Goal: Transaction & Acquisition: Obtain resource

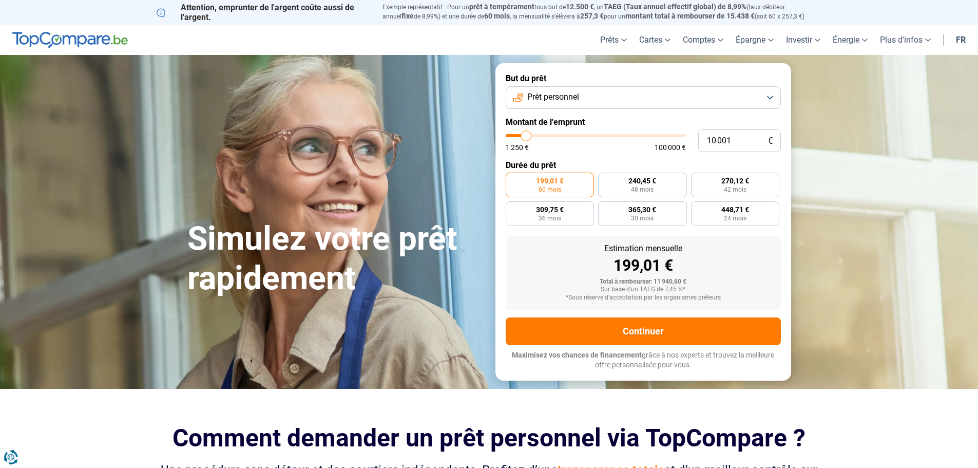
type input "12 750"
type input "12750"
type input "17 750"
type input "17750"
type input "21 500"
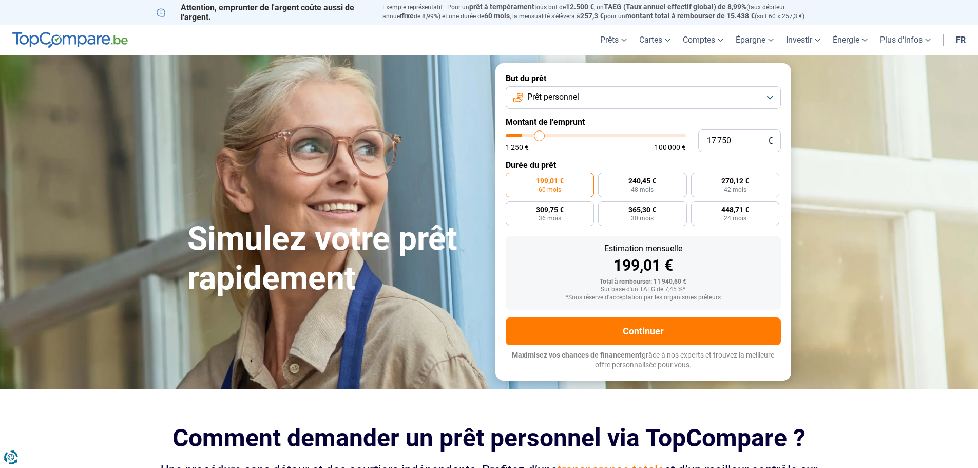
type input "21500"
type input "24 750"
type input "24750"
type input "29 000"
type input "29000"
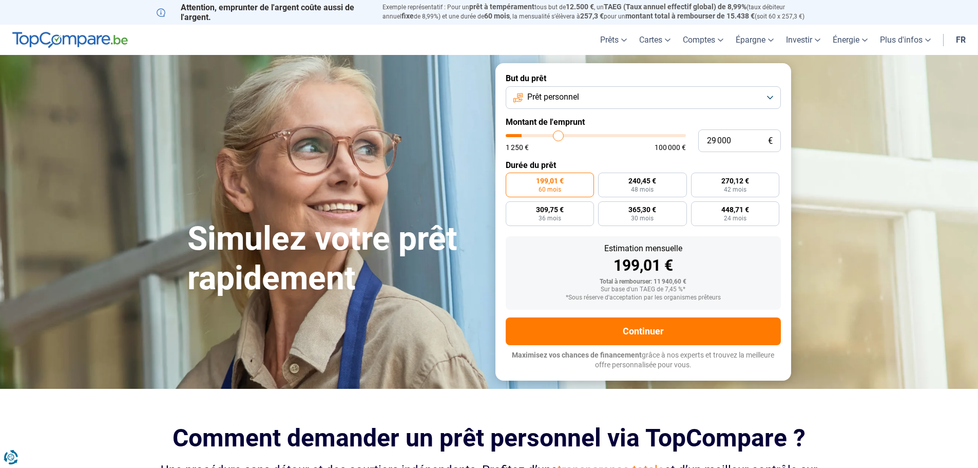
type input "32 000"
type input "32000"
type input "32 750"
type input "32750"
type input "33 250"
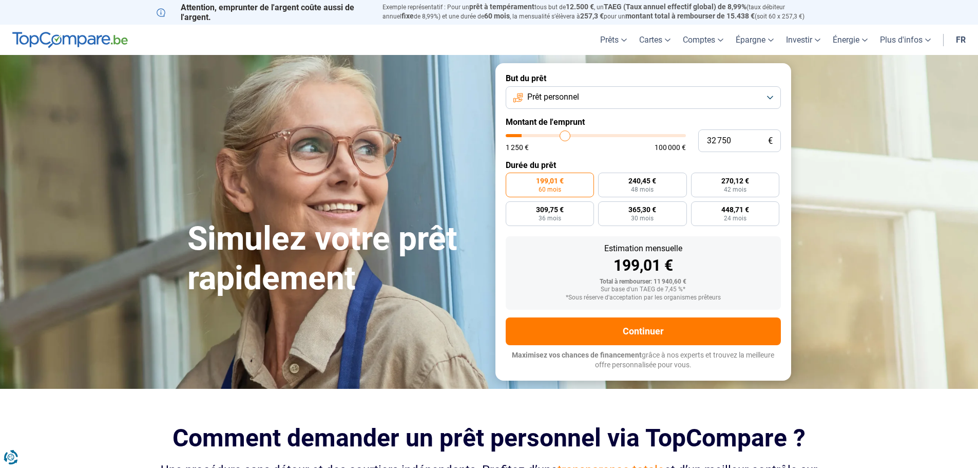
type input "33250"
type input "34 000"
type input "34000"
type input "34 250"
type input "34250"
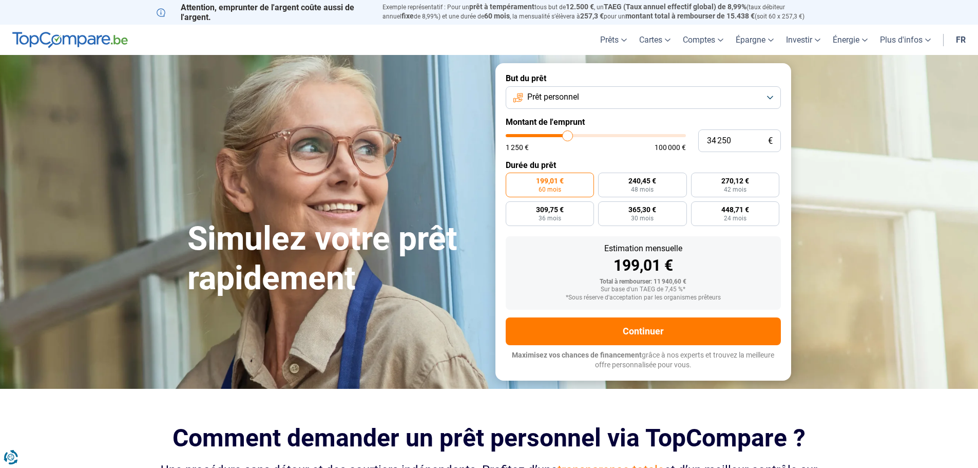
type input "35 750"
type input "35750"
type input "37 250"
type input "37250"
type input "39 500"
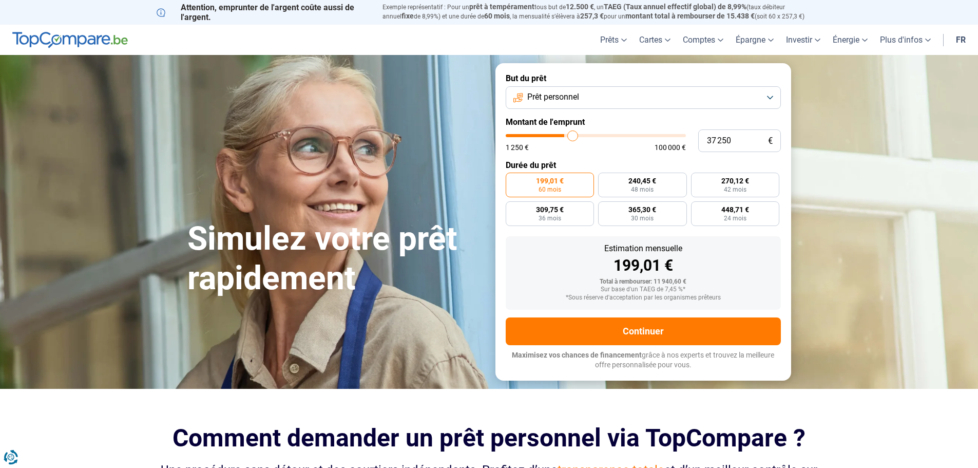
type input "39500"
type input "40 750"
type input "40750"
type input "41 000"
type input "41000"
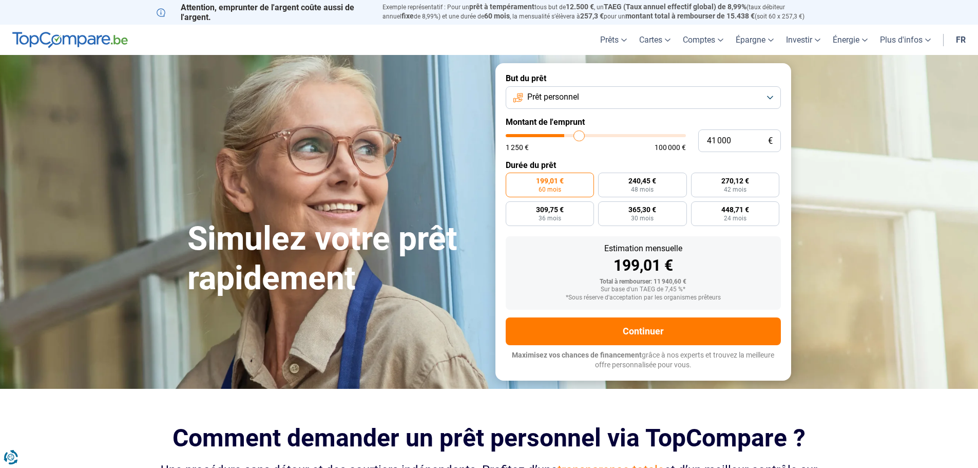
type input "41 500"
type input "41500"
type input "42 000"
type input "42000"
type input "42 250"
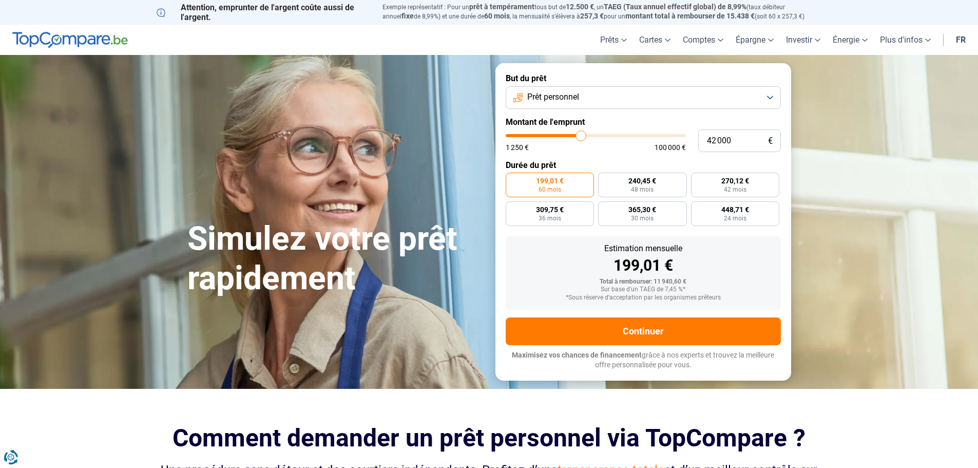
type input "42250"
type input "42 500"
type input "42500"
type input "42 750"
type input "42750"
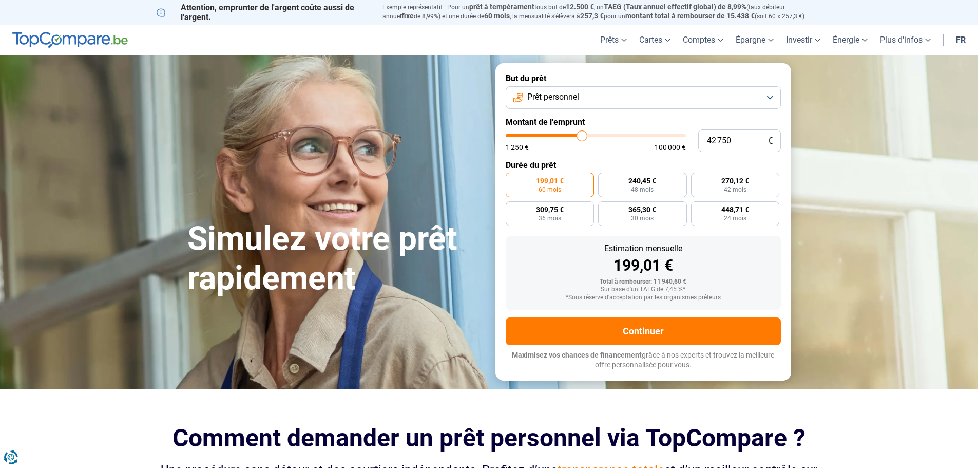
type input "43 000"
type input "43000"
type input "43 500"
type input "43500"
type input "43 750"
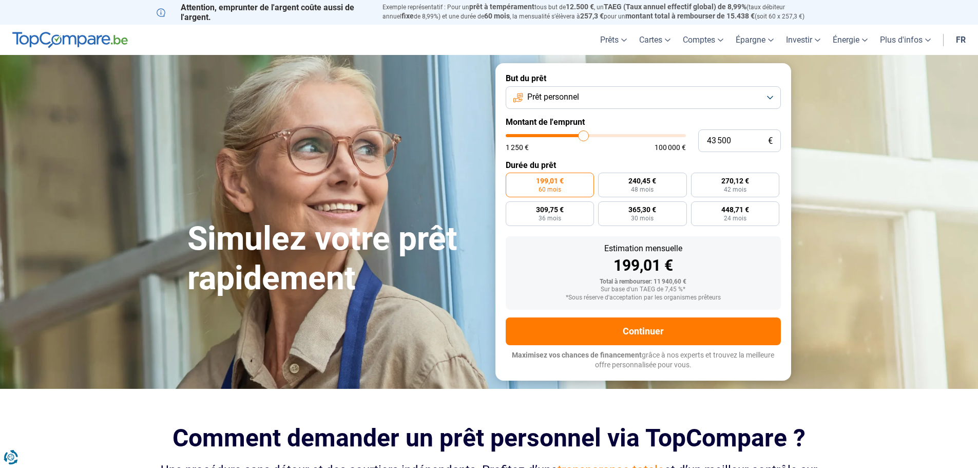
type input "43750"
type input "44 000"
type input "44000"
type input "43 500"
type input "43500"
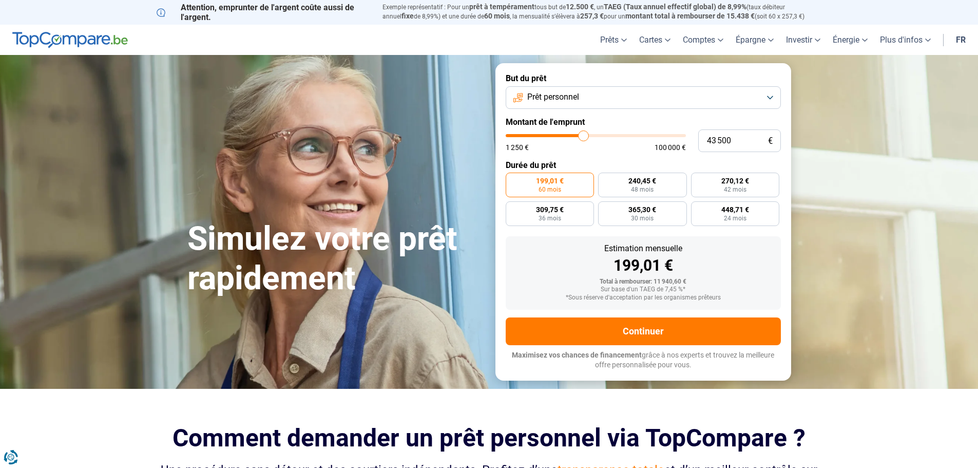
type input "42 500"
type input "42500"
type input "41 500"
type input "41500"
type input "37 000"
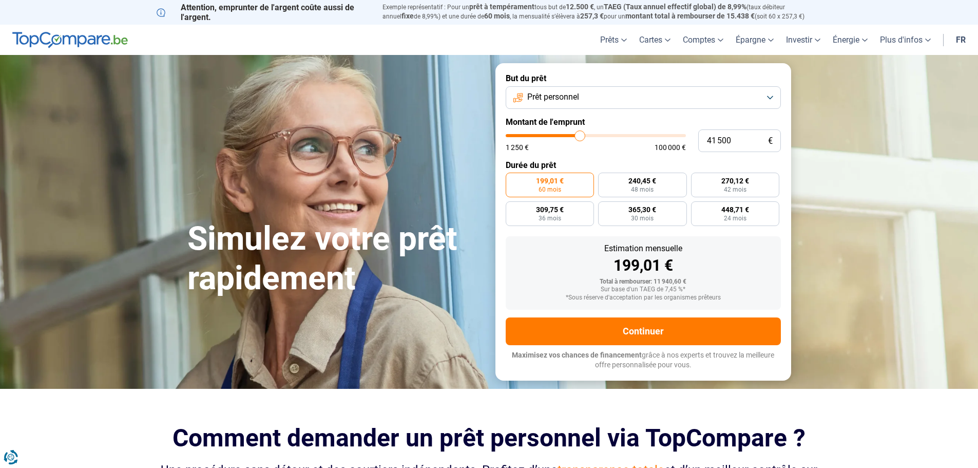
type input "37000"
type input "32 250"
type input "32250"
type input "28 250"
type input "28250"
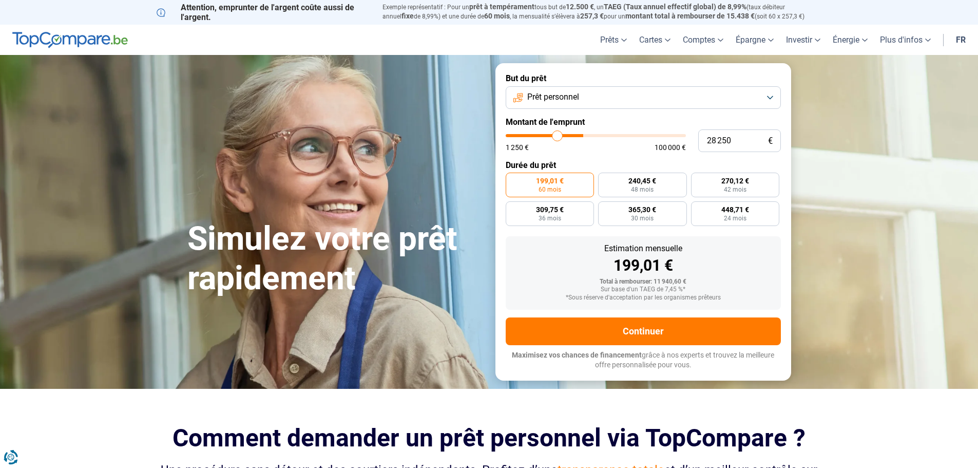
type input "26 750"
type input "26750"
type input "26 500"
type input "26500"
type input "26 250"
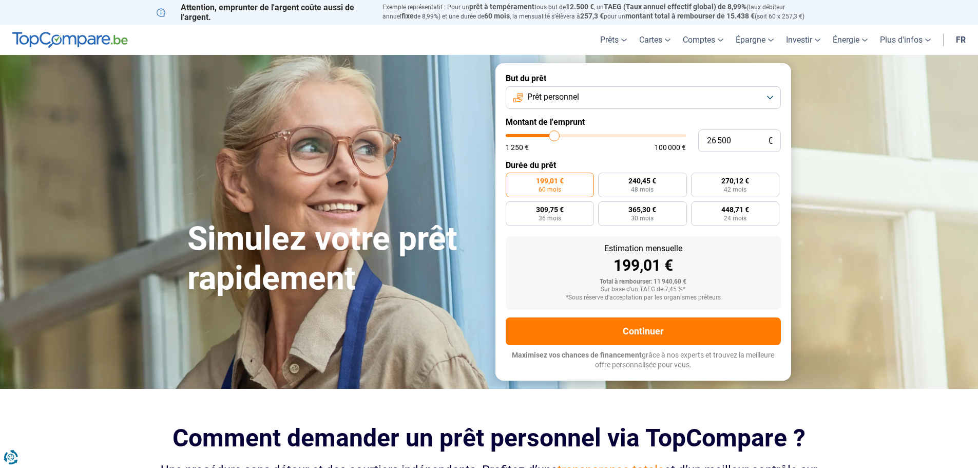
type input "26250"
type input "26 000"
type input "26000"
type input "25 250"
drag, startPoint x: 0, startPoint y: 0, endPoint x: 552, endPoint y: 142, distance: 570.3
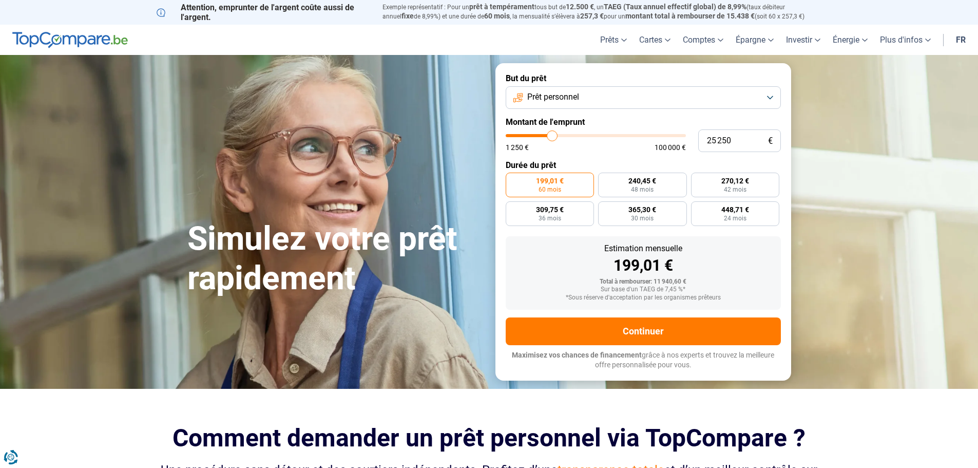
type input "25250"
click at [552, 137] on input "range" at bounding box center [596, 135] width 180 height 3
radio input "false"
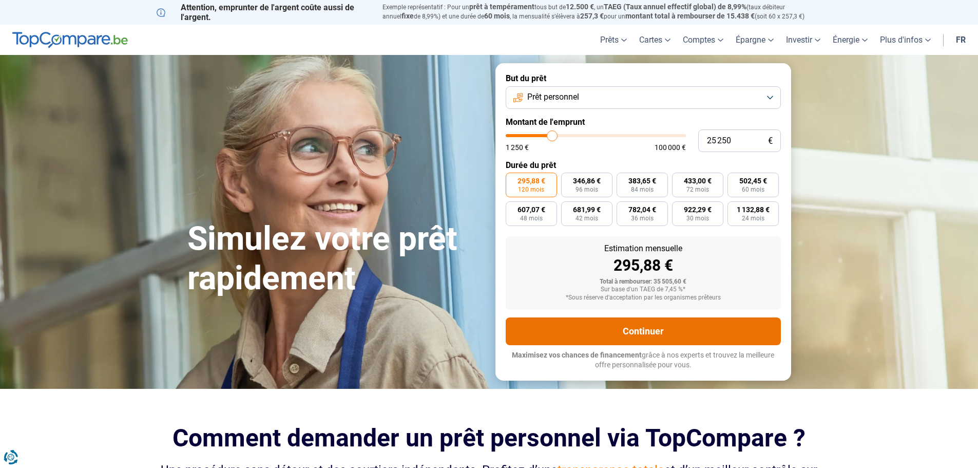
click at [646, 344] on button "Continuer" at bounding box center [643, 331] width 275 height 28
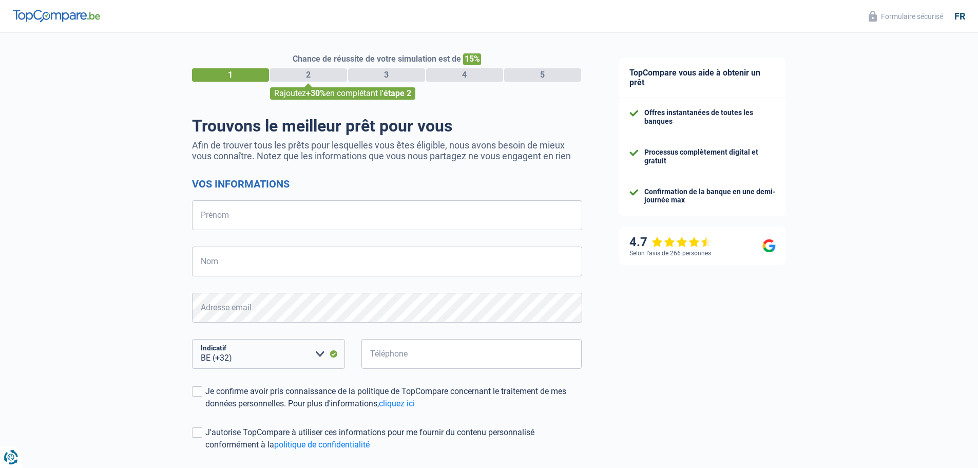
select select "32"
drag, startPoint x: 267, startPoint y: 212, endPoint x: 271, endPoint y: 216, distance: 5.5
click at [271, 215] on input "Prénom" at bounding box center [387, 215] width 390 height 30
type input "m"
type input "M"
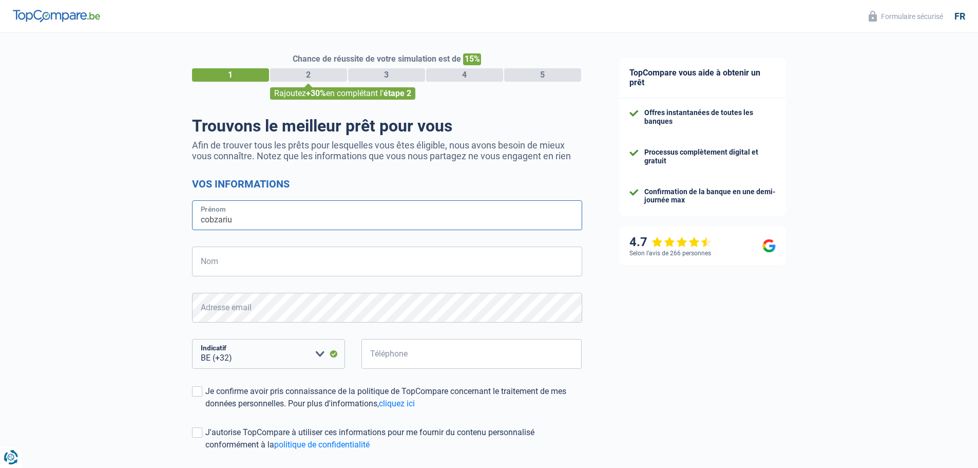
type input "cobzariu"
click at [244, 256] on input "Nom" at bounding box center [387, 261] width 390 height 30
type input "DAN"
click at [427, 349] on input "Téléphone" at bounding box center [471, 354] width 221 height 30
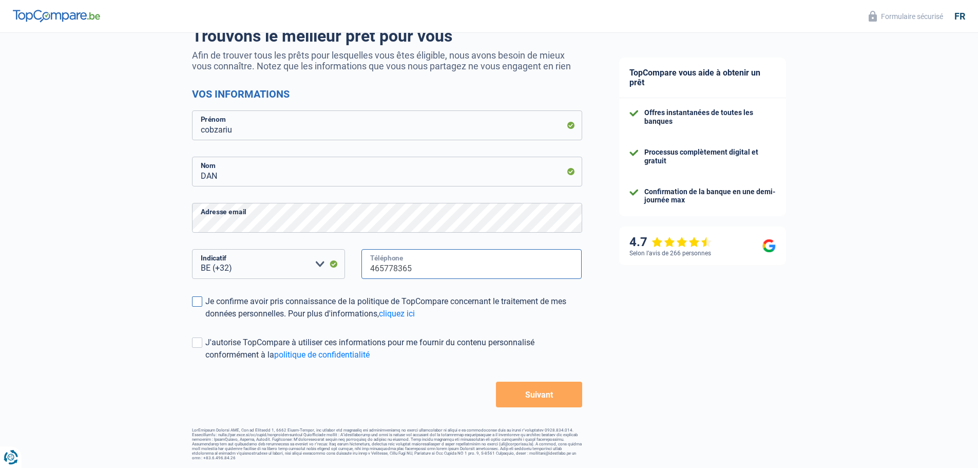
type input "465778365"
click at [199, 299] on span at bounding box center [197, 301] width 10 height 10
click at [205, 320] on input "Je confirme avoir pris connaissance de la politique de TopCompare concernant le…" at bounding box center [205, 320] width 0 height 0
drag, startPoint x: 198, startPoint y: 341, endPoint x: 259, endPoint y: 366, distance: 65.9
click at [198, 341] on span at bounding box center [197, 342] width 10 height 10
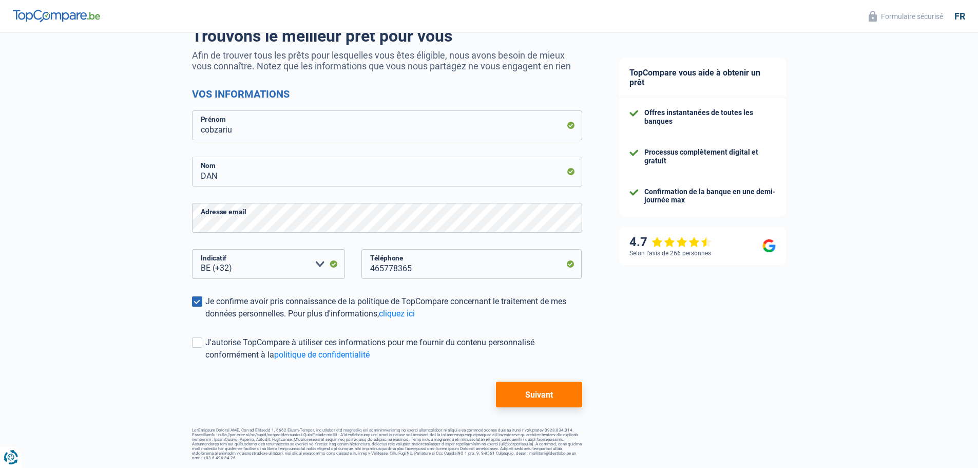
click at [205, 361] on input "J'autorise TopCompare à utiliser ces informations pour me fournir du contenu pe…" at bounding box center [205, 361] width 0 height 0
click at [565, 392] on button "Suivant" at bounding box center [539, 394] width 86 height 26
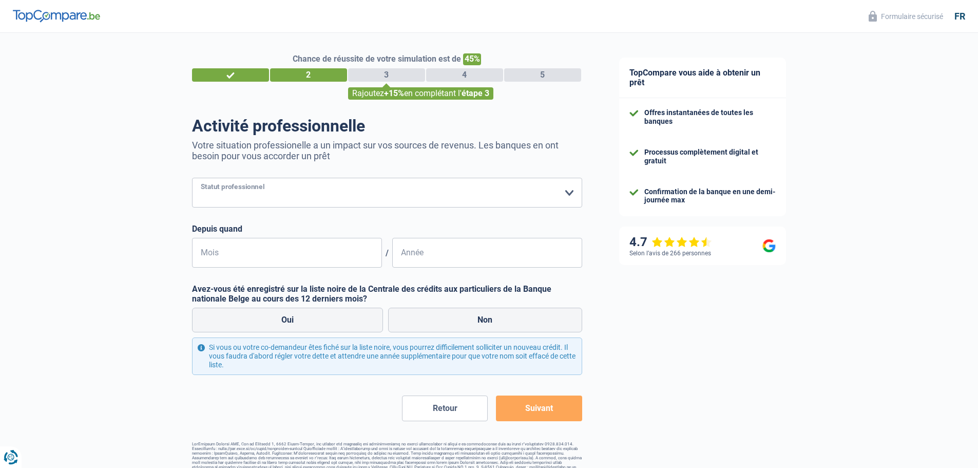
click at [306, 203] on select "Ouvrier Employé privé Employé public Invalide Indépendant Pensionné Chômeur Mut…" at bounding box center [387, 193] width 390 height 30
select select "privateEmployee"
click at [192, 179] on select "Ouvrier Employé privé Employé public Invalide Indépendant Pensionné Chômeur Mut…" at bounding box center [387, 193] width 390 height 30
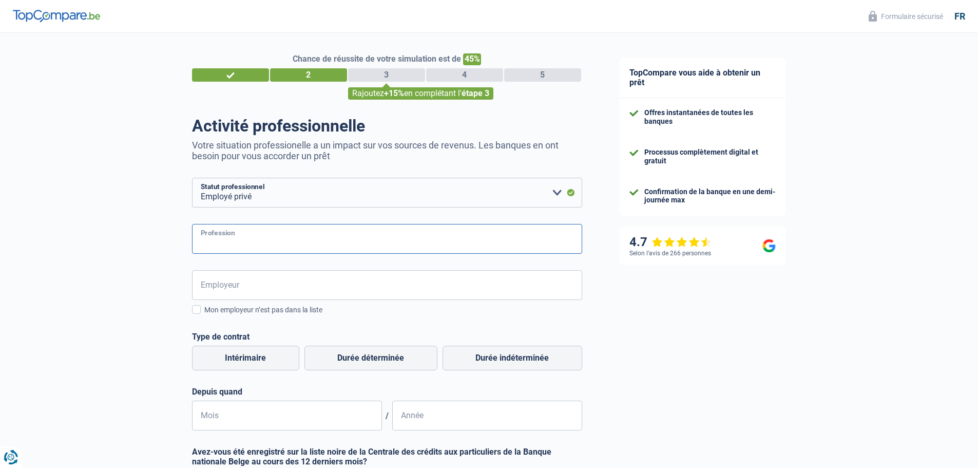
click at [280, 241] on input "Profession" at bounding box center [387, 239] width 390 height 30
click at [272, 248] on input "Profession" at bounding box center [387, 239] width 390 height 30
click at [222, 286] on input "Employeur" at bounding box center [387, 285] width 390 height 30
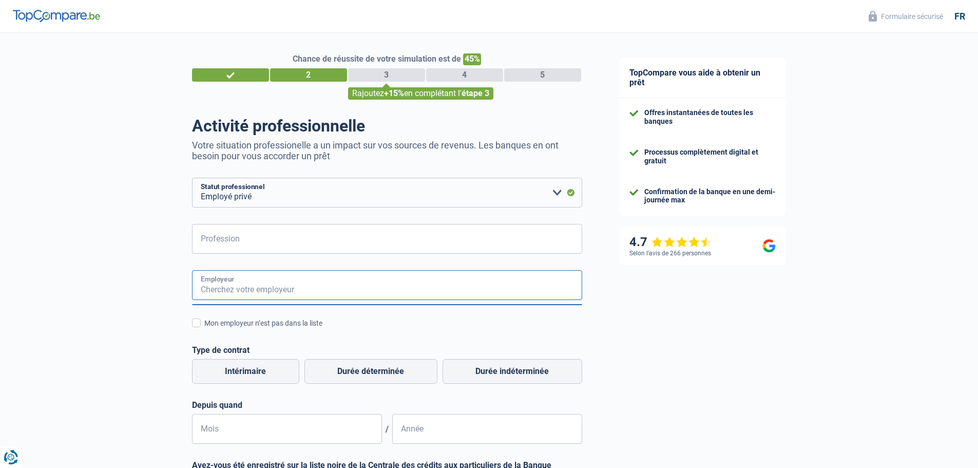
paste input "3DB SRL SRL"
type input "3DB SRL SRL"
click at [278, 241] on input "Profession" at bounding box center [387, 239] width 390 height 30
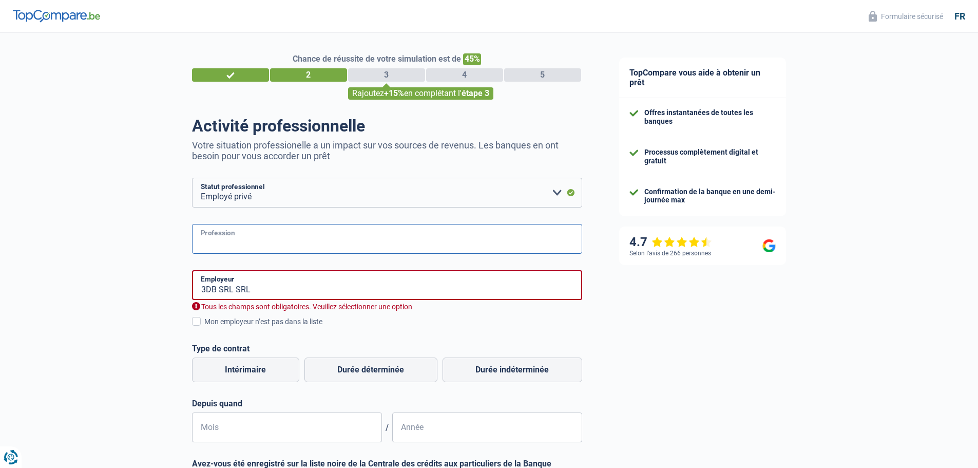
click at [266, 246] on input "Profession" at bounding box center [387, 239] width 390 height 30
paste input "T N° de contrat d'apprentissage Commission paritaire 2"
type input "T N° de contrat d'apprentissage Commission paritaire 2"
drag, startPoint x: 366, startPoint y: 244, endPoint x: 156, endPoint y: 257, distance: 209.9
click at [156, 257] on div "Chance de réussite de votre simulation est de 45% 1 2 3 4 5 Rajoutez +15% en co…" at bounding box center [300, 341] width 601 height 624
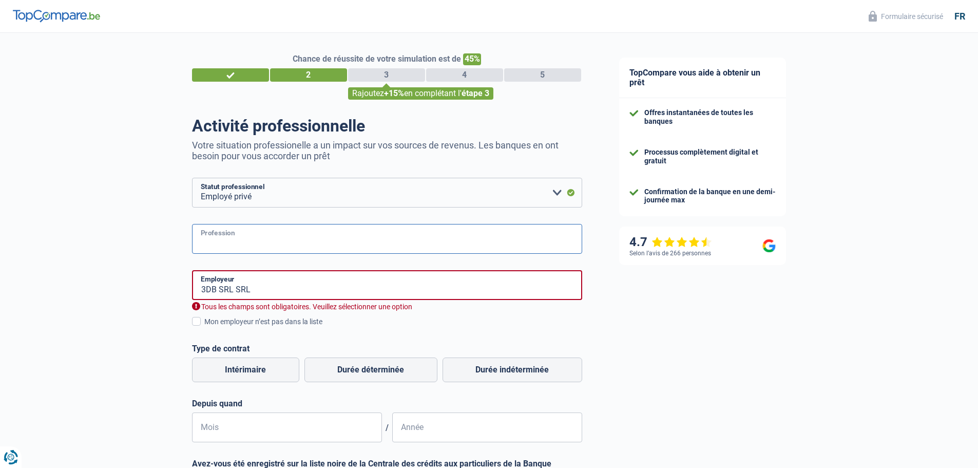
click at [284, 241] on input "Profession" at bounding box center [387, 239] width 390 height 30
paste input "ASSISTANT(E)CHEF DE PROJET"
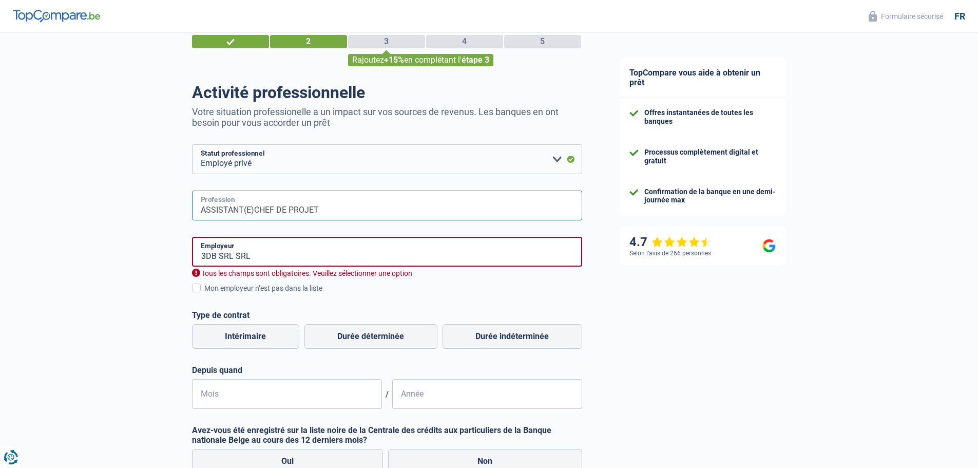
scroll to position [51, 0]
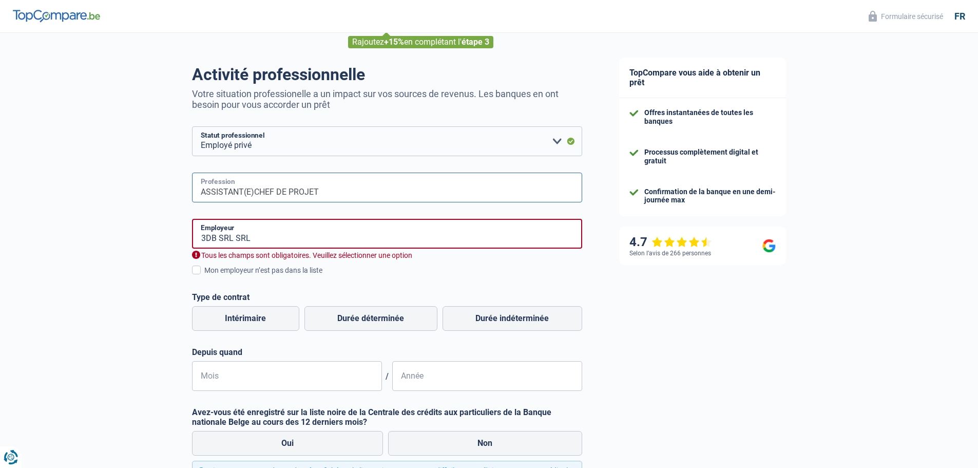
type input "ASSISTANT(E)CHEF DE PROJET"
click at [312, 234] on input "3DB SRL SRL" at bounding box center [387, 234] width 390 height 30
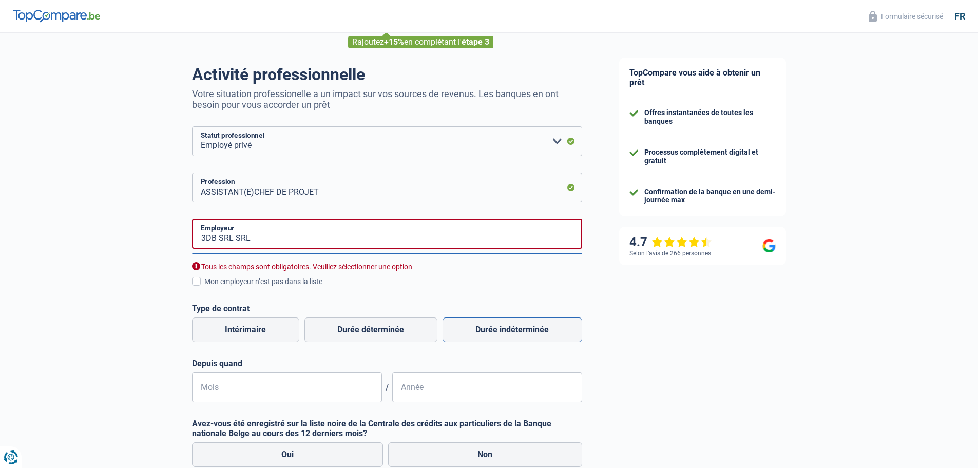
click at [502, 330] on label "Durée indéterminée" at bounding box center [513, 329] width 140 height 25
click at [502, 330] on input "Durée indéterminée" at bounding box center [513, 329] width 140 height 25
radio input "true"
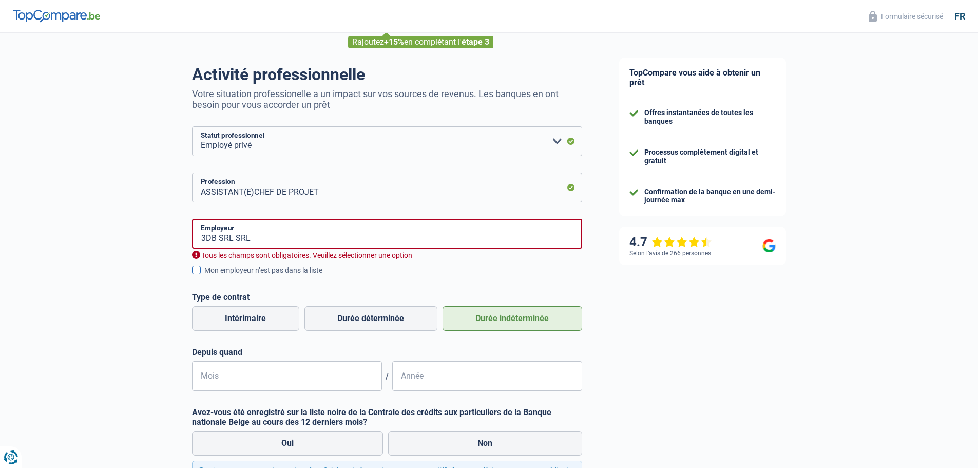
click at [195, 272] on span at bounding box center [196, 269] width 9 height 9
click at [204, 276] on input "Mon employeur n’est pas dans la liste" at bounding box center [204, 276] width 0 height 0
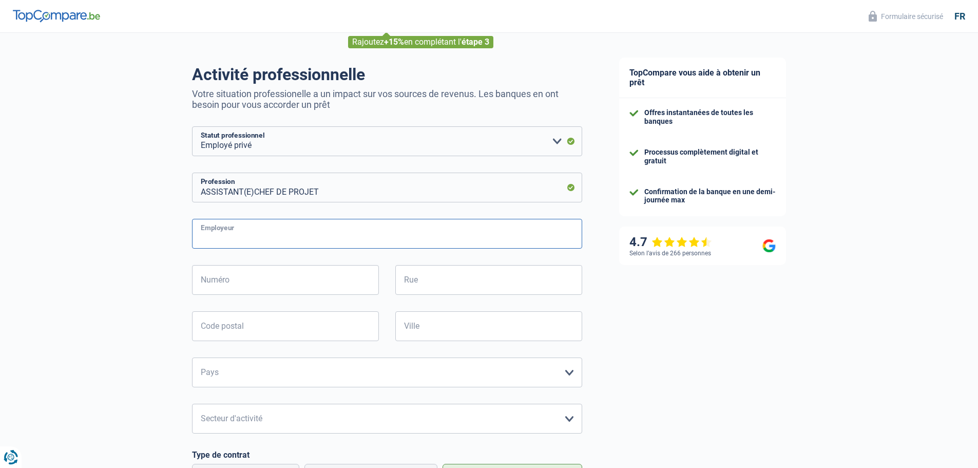
click at [269, 237] on input "Employeur" at bounding box center [387, 234] width 390 height 30
click at [254, 238] on input "Employeur" at bounding box center [387, 234] width 390 height 30
paste input "3DB SRL SR"
type input "3DB SRL SRL"
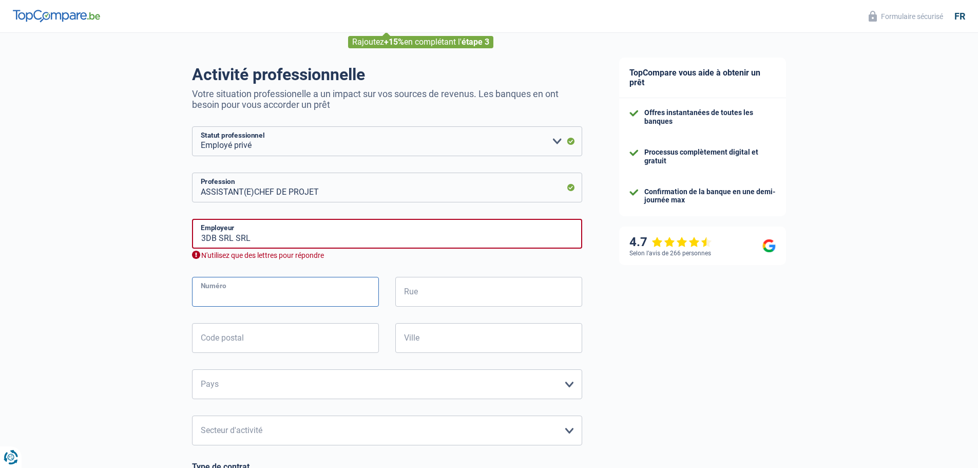
click at [267, 295] on input "Numéro" at bounding box center [285, 292] width 187 height 30
click at [434, 293] on input "Rue" at bounding box center [488, 292] width 187 height 30
paste input "RUE GUE D'AMONT, 2"
type input "RUE GUE D'AMONT, 2"
click at [286, 297] on input "Numéro" at bounding box center [285, 292] width 187 height 30
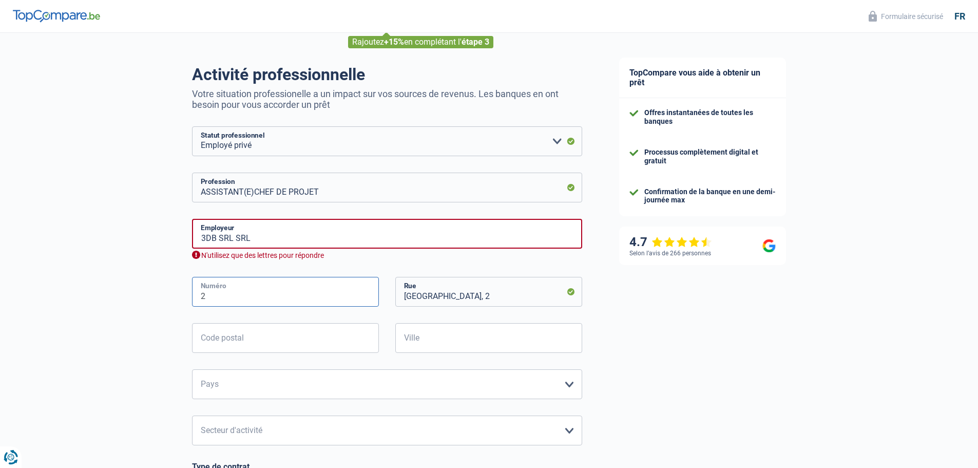
type input "2"
click at [490, 298] on input "RUE GUE D'AMONT, 2" at bounding box center [488, 292] width 187 height 30
type input "RUE GUE D'AMONT"
click at [284, 334] on input "Code postal" at bounding box center [285, 338] width 187 height 30
type input "4130"
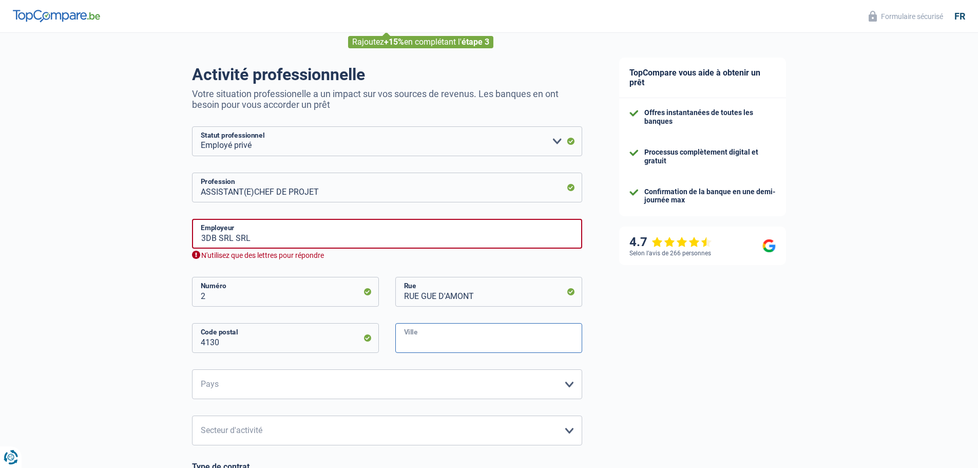
click at [459, 334] on input "Ville" at bounding box center [488, 338] width 187 height 30
type input "ESNEUX"
click at [265, 237] on input "3DB SRL SRL" at bounding box center [387, 234] width 390 height 30
click at [21, 224] on div "Chance de réussite de votre simulation est de 45% 1 2 3 4 5 Rajoutez +15% en co…" at bounding box center [300, 373] width 601 height 793
click at [158, 298] on div "Chance de réussite de votre simulation est de 45% 1 2 3 4 5 Rajoutez +15% en co…" at bounding box center [300, 373] width 601 height 793
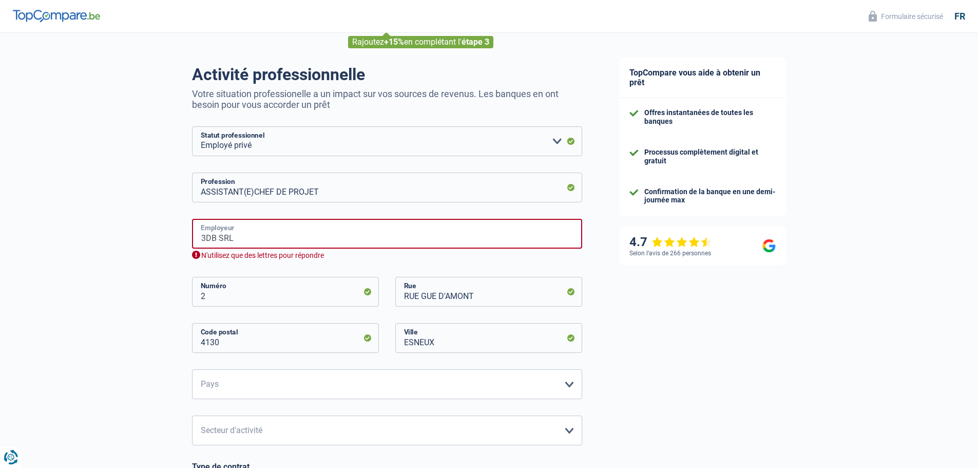
click at [232, 239] on input "3DB SRL" at bounding box center [387, 234] width 390 height 30
type input "3"
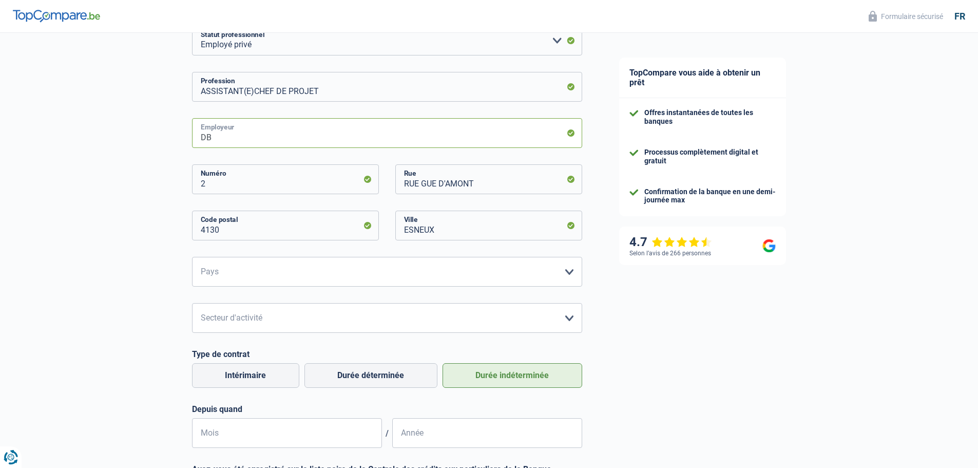
scroll to position [154, 0]
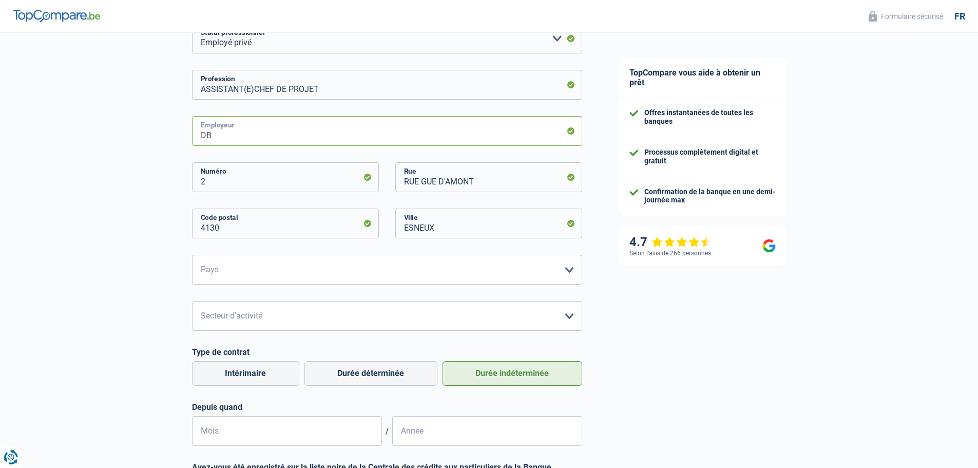
type input "DB"
click at [295, 263] on select "Belgique France Allemagne Italie Luxembourg Pays-Bas Espagne Suisse Veuillez sé…" at bounding box center [387, 270] width 390 height 30
select select "BE"
click at [192, 256] on select "Belgique France Allemagne Italie Luxembourg Pays-Bas Espagne Suisse Veuillez sé…" at bounding box center [387, 270] width 390 height 30
click at [270, 317] on select "Agriculture/Pêche Industrie Horeca Courier/Fitness/Taxi Construction Banques/As…" at bounding box center [387, 316] width 390 height 30
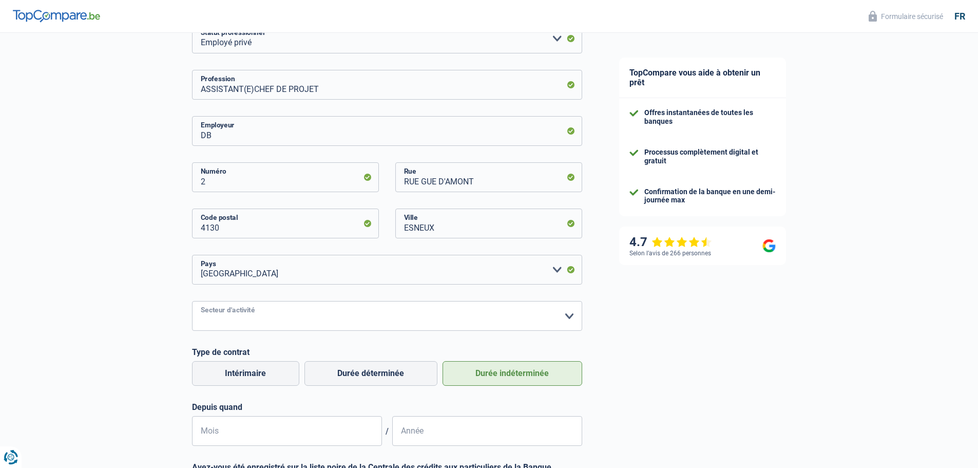
select select "construction"
click at [192, 302] on select "Agriculture/Pêche Industrie Horeca Courier/Fitness/Taxi Construction Banques/As…" at bounding box center [387, 316] width 390 height 30
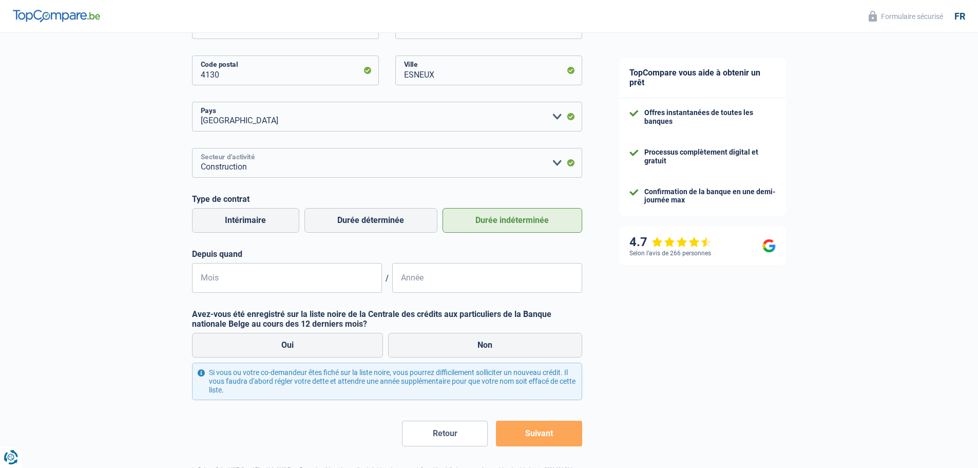
scroll to position [308, 0]
click at [267, 273] on input "Mois" at bounding box center [287, 277] width 190 height 30
click at [236, 277] on input "05" at bounding box center [287, 277] width 190 height 30
type input "0"
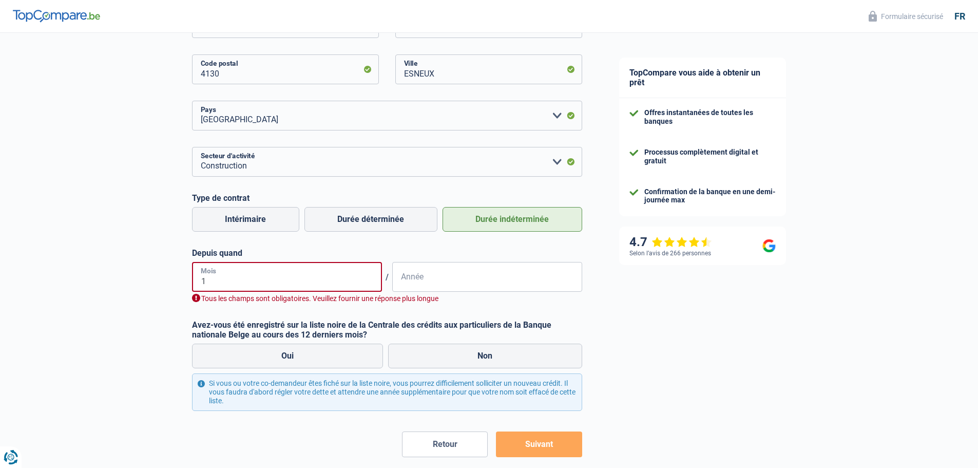
type input "11"
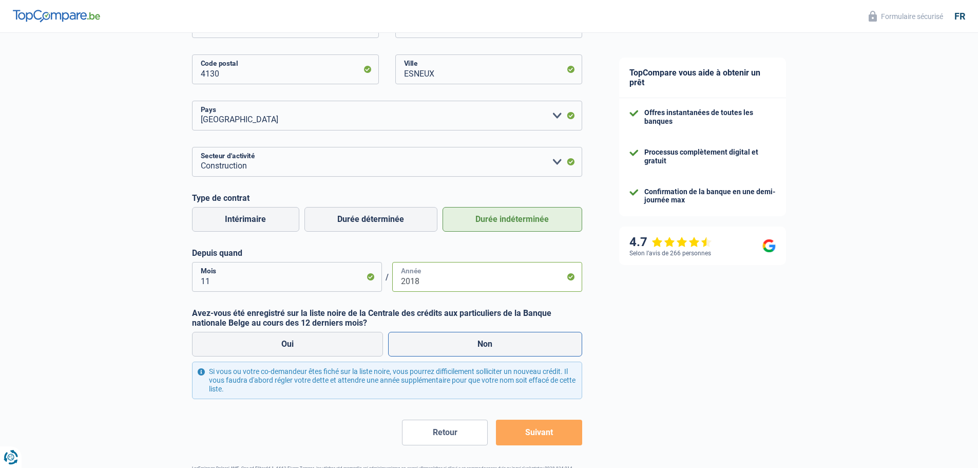
type input "2018"
click at [484, 341] on label "Non" at bounding box center [485, 344] width 194 height 25
click at [512, 356] on label "Non" at bounding box center [485, 344] width 194 height 25
click at [512, 356] on input "Non" at bounding box center [485, 344] width 194 height 25
radio input "true"
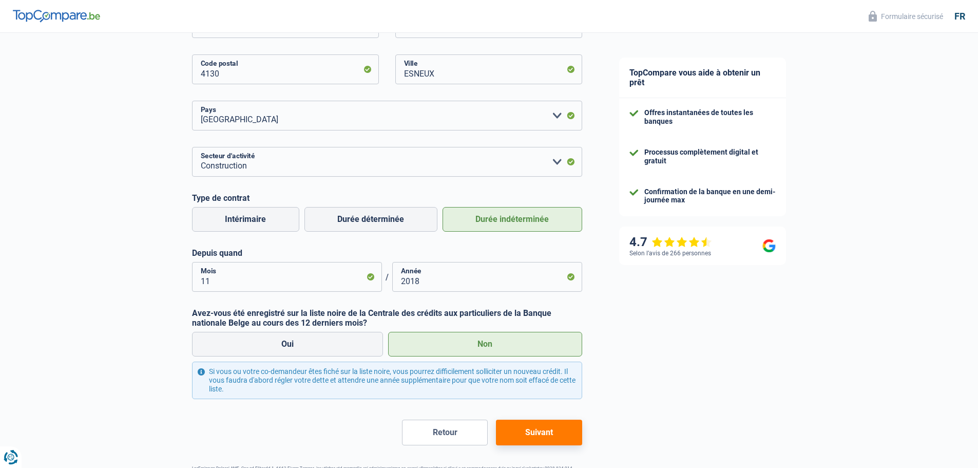
click at [512, 346] on label "Non" at bounding box center [485, 344] width 194 height 25
click at [512, 346] on input "Non" at bounding box center [485, 344] width 194 height 25
drag, startPoint x: 547, startPoint y: 445, endPoint x: 549, endPoint y: 434, distance: 11.5
click at [548, 444] on button "Suivant" at bounding box center [539, 432] width 86 height 26
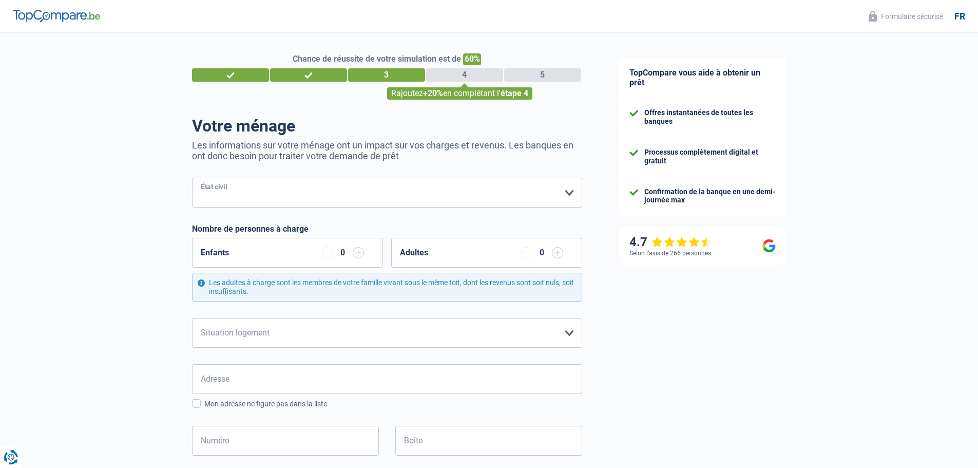
click at [258, 191] on select "Célibataire Marié(e) Cohabitant(e) légal(e) Divorcé(e) Veuf(ve) Séparé (de fait…" at bounding box center [387, 193] width 390 height 30
select select "single"
click at [192, 179] on select "Célibataire Marié(e) Cohabitant(e) légal(e) Divorcé(e) Veuf(ve) Séparé (de fait…" at bounding box center [387, 193] width 390 height 30
click at [360, 253] on input "button" at bounding box center [358, 252] width 11 height 11
click at [340, 334] on select "Locataire Propriétaire avec prêt hypothécaire Propriétaire sans prêt hypothécai…" at bounding box center [387, 333] width 390 height 30
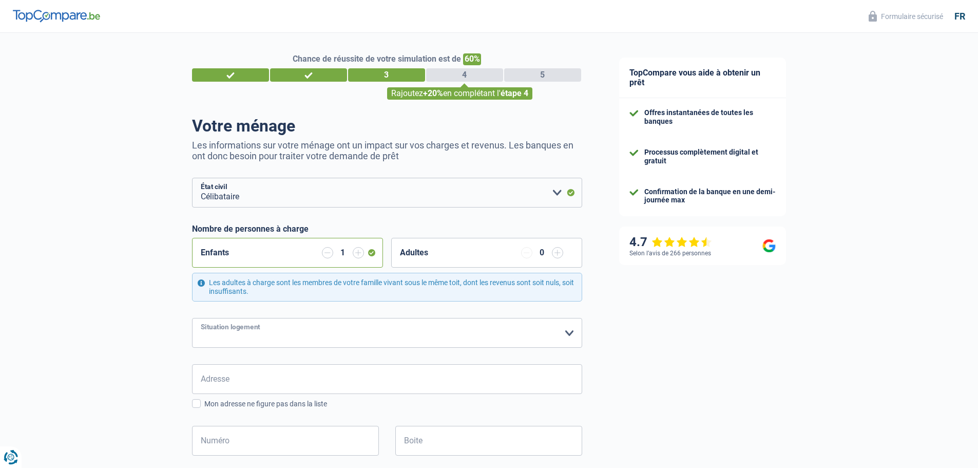
select select "ownerWithoutMortgage"
click at [192, 318] on select "Locataire Propriétaire avec prêt hypothécaire Propriétaire sans prêt hypothécai…" at bounding box center [387, 333] width 390 height 30
click at [277, 379] on input "Adresse" at bounding box center [387, 379] width 390 height 30
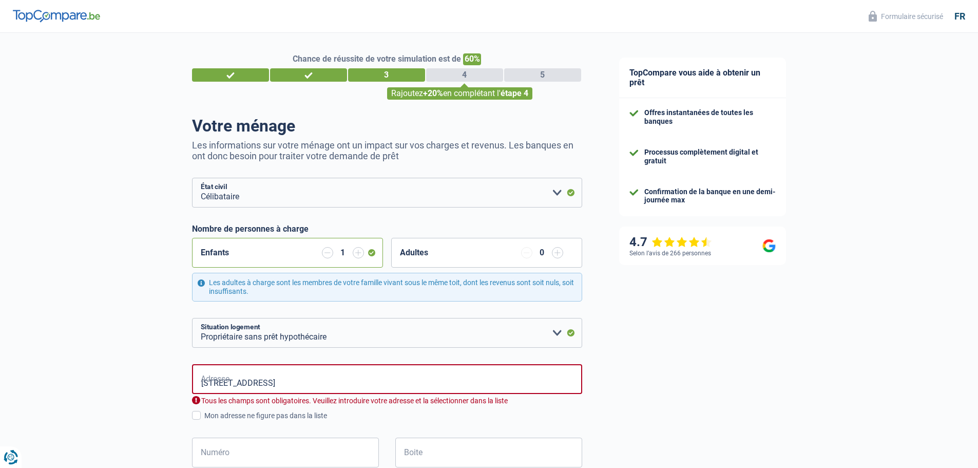
type input "Rue de Mexico, 1080, Molenbeek-Saint-Jean, BE"
type input "9"
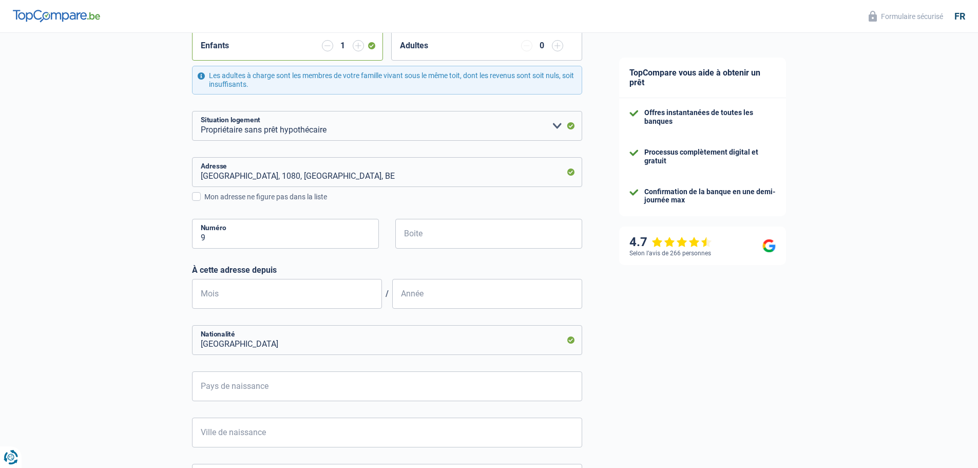
scroll to position [308, 0]
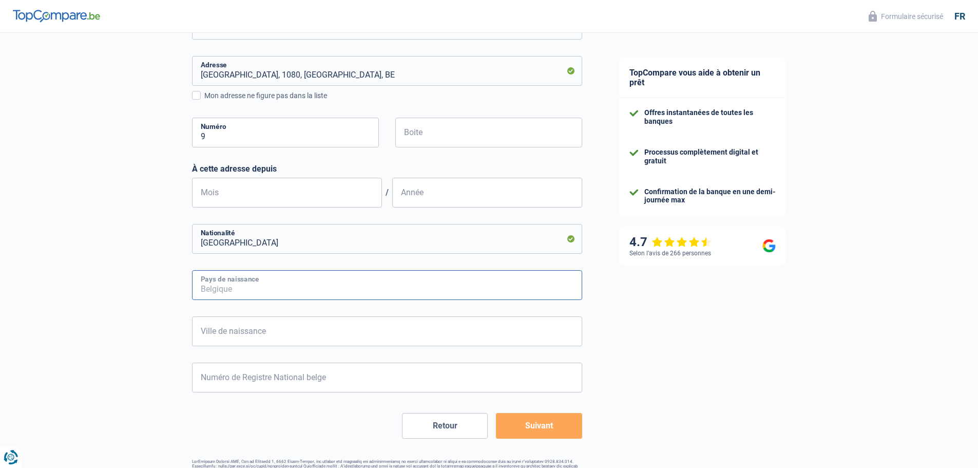
click at [286, 292] on input "Pays de naissance" at bounding box center [387, 285] width 390 height 30
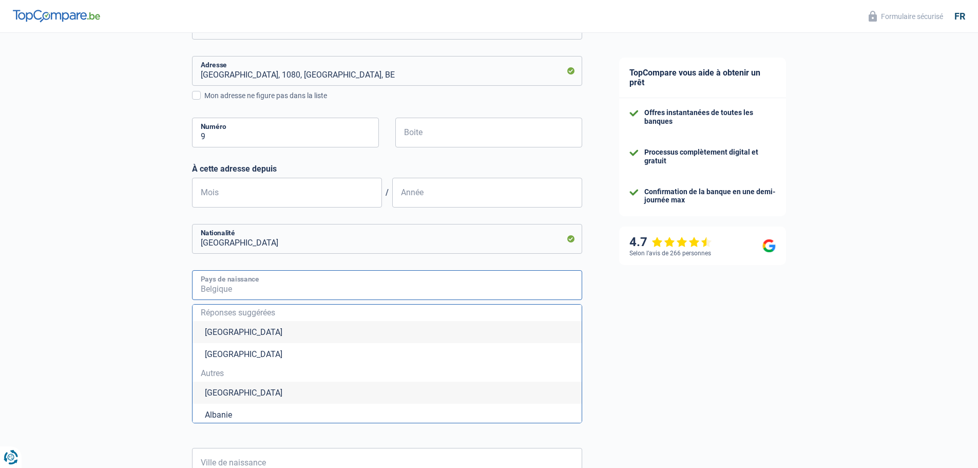
type input "R"
type input "O"
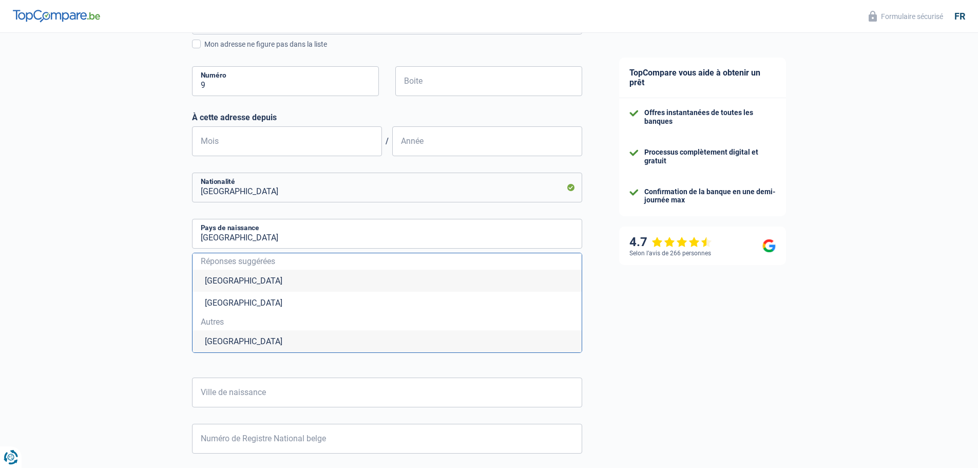
click at [277, 340] on li "Roumanie" at bounding box center [387, 341] width 389 height 22
type input "Roumanie"
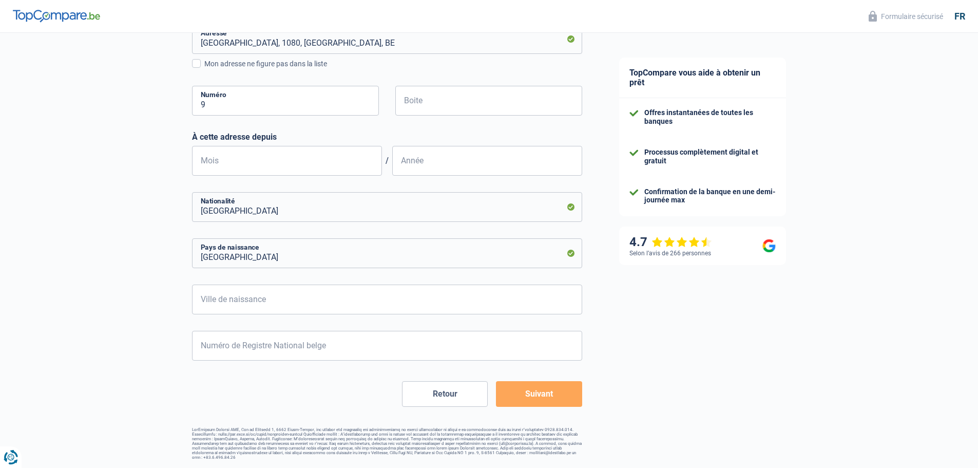
scroll to position [339, 0]
click at [235, 303] on input "Ville de naissance" at bounding box center [387, 300] width 390 height 30
type input "BRASOV"
click at [286, 355] on input "Numéro de Registre National belge" at bounding box center [387, 346] width 390 height 30
type input "70.02.23-627.70"
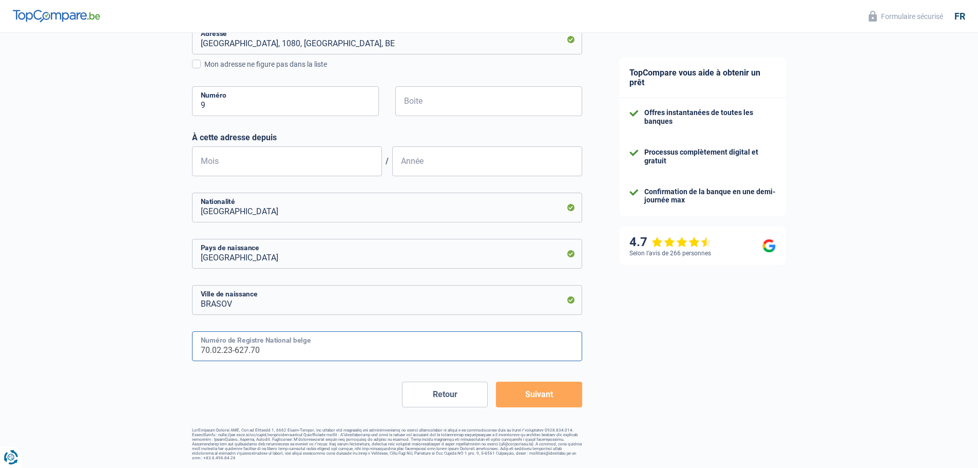
type input "2"
type input "1970"
type input "70.02.23-627.70"
click at [558, 402] on button "Suivant" at bounding box center [539, 394] width 86 height 26
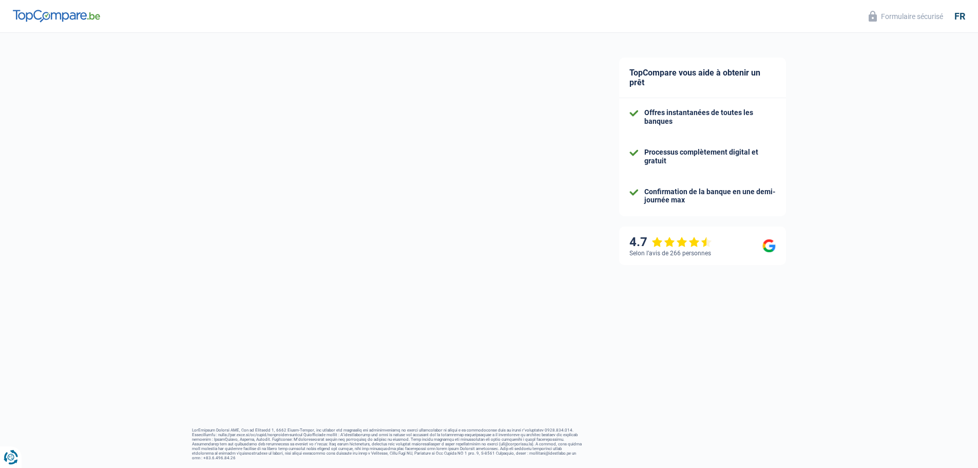
select select "familyAllowances"
select select "netSalary"
select select "mealVouchers"
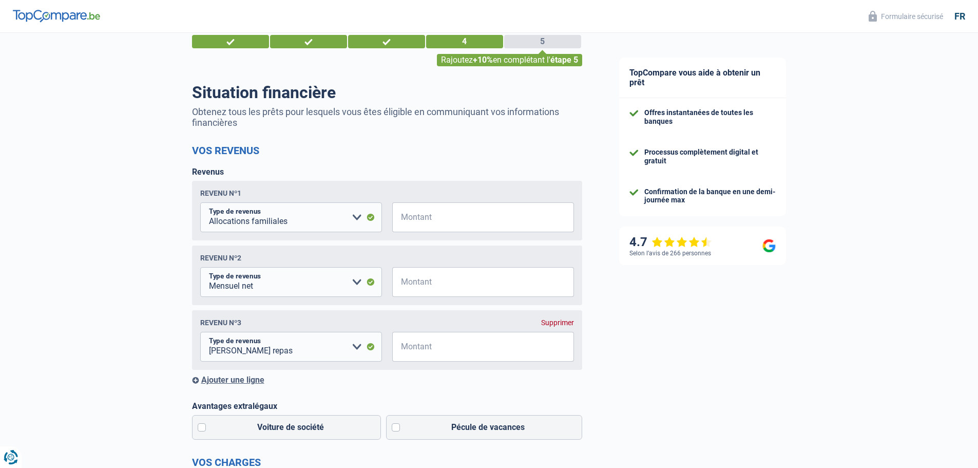
scroll to position [51, 0]
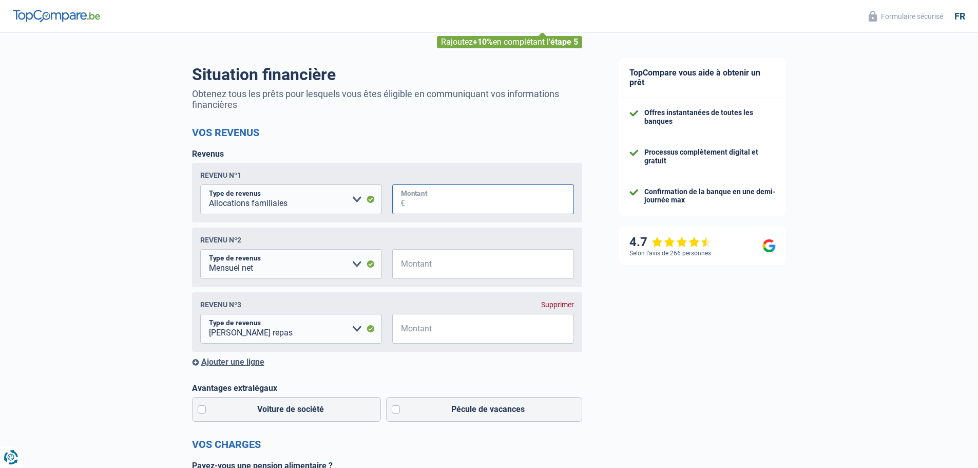
click at [435, 208] on input "Montant" at bounding box center [489, 199] width 169 height 30
type input "220"
click at [428, 274] on input "Montant" at bounding box center [489, 264] width 169 height 30
type input "2.400"
click at [474, 336] on input "Montant" at bounding box center [489, 329] width 169 height 30
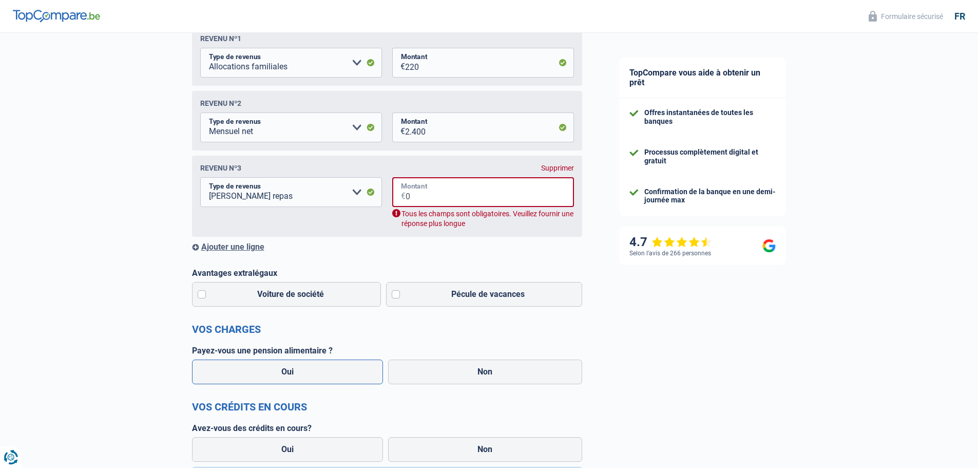
scroll to position [205, 0]
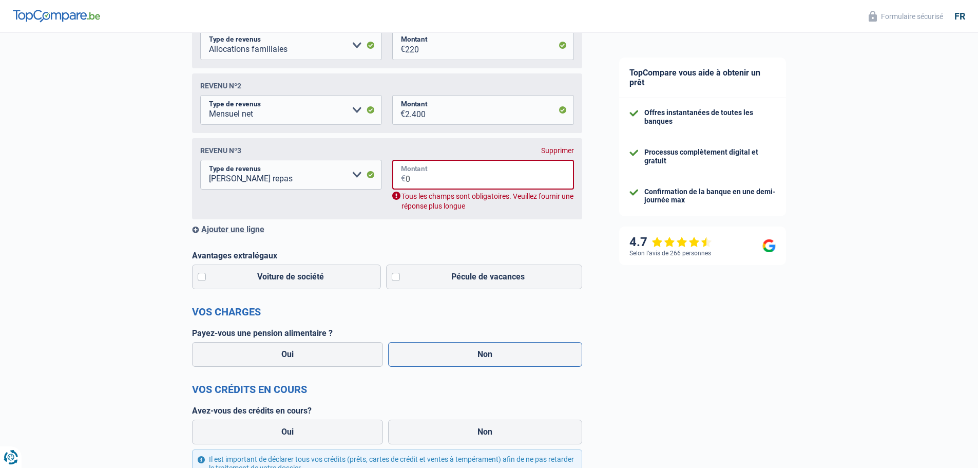
type input "0"
click at [463, 359] on label "Non" at bounding box center [485, 354] width 194 height 25
click at [463, 359] on input "Non" at bounding box center [485, 354] width 194 height 25
radio input "true"
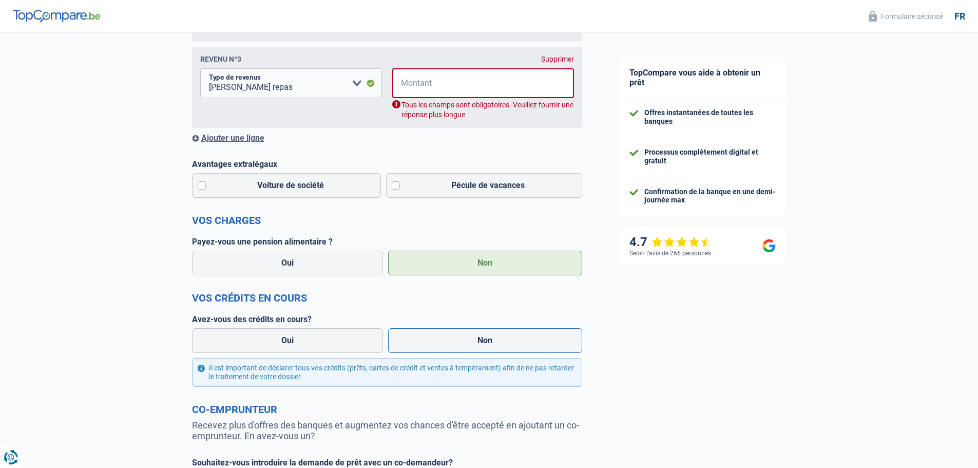
click at [451, 346] on label "Non" at bounding box center [485, 340] width 194 height 25
click at [451, 346] on input "Non" at bounding box center [485, 340] width 194 height 25
radio input "true"
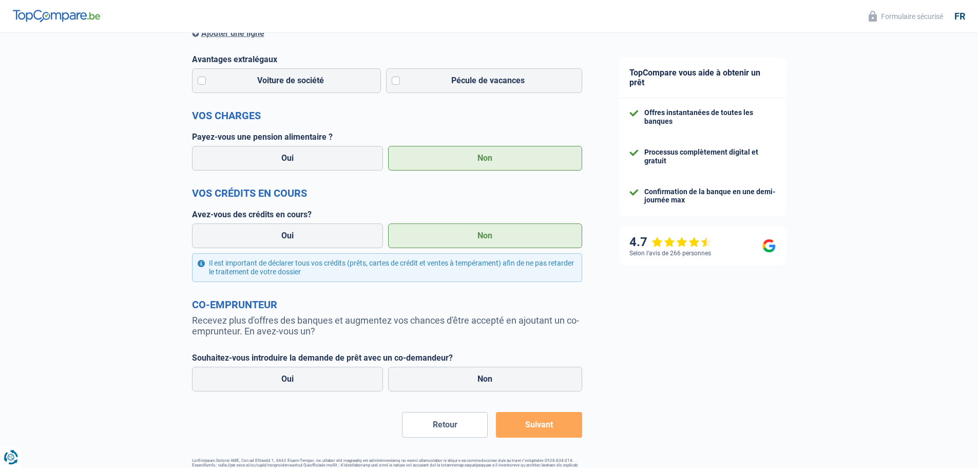
scroll to position [497, 0]
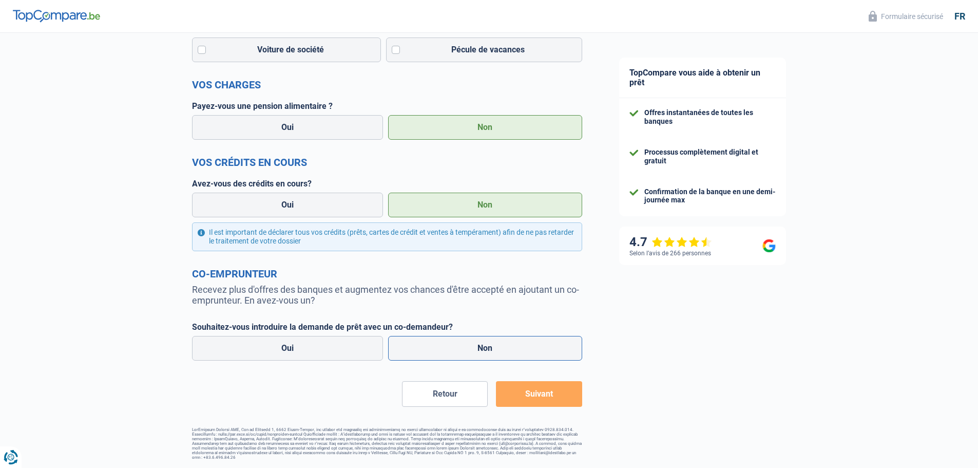
drag, startPoint x: 477, startPoint y: 348, endPoint x: 489, endPoint y: 349, distance: 11.8
click at [481, 348] on label "Non" at bounding box center [485, 348] width 194 height 25
click at [511, 352] on label "Non" at bounding box center [485, 348] width 194 height 25
click at [511, 352] on input "Non" at bounding box center [485, 348] width 194 height 25
radio input "true"
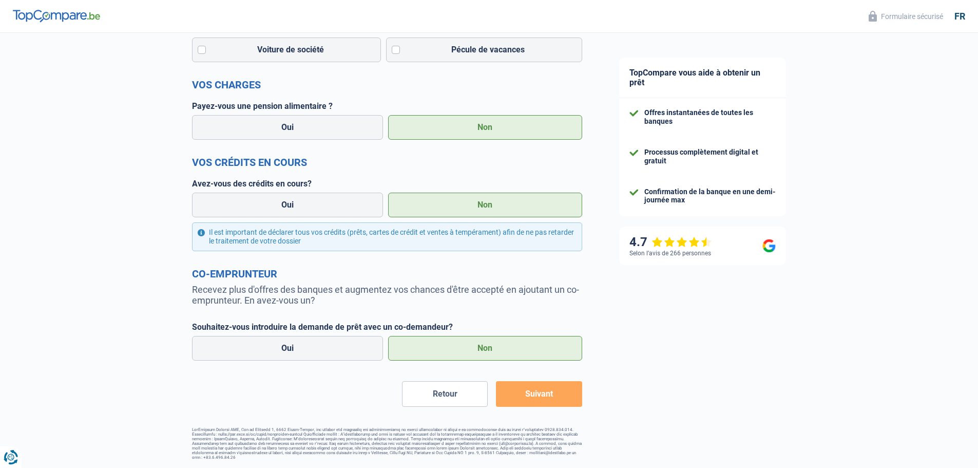
click at [551, 399] on button "Suivant" at bounding box center [539, 394] width 86 height 26
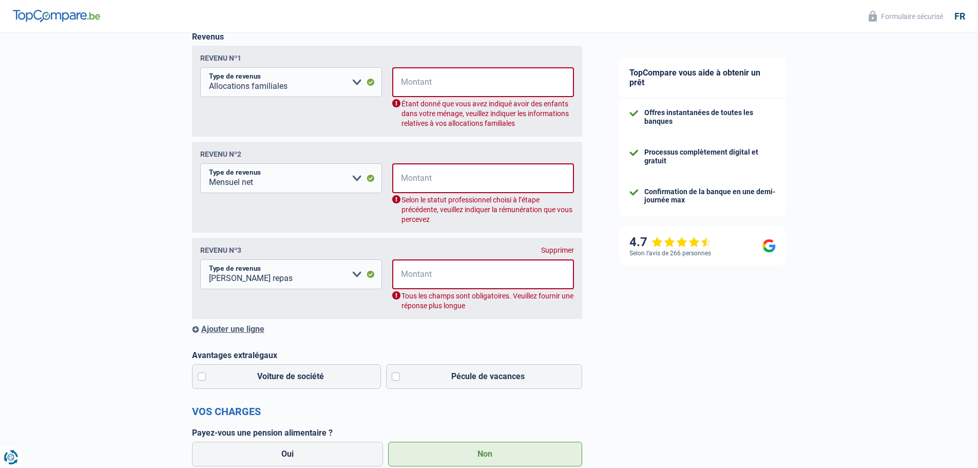
scroll to position [166, 0]
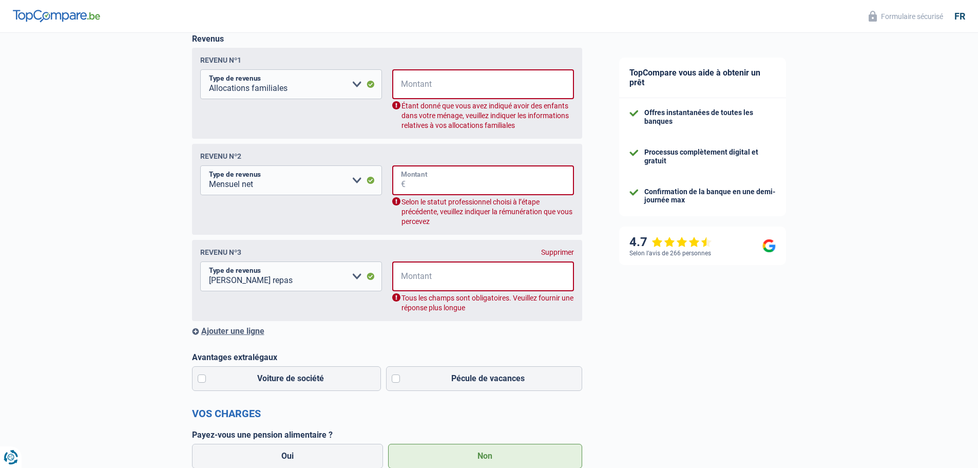
click at [432, 190] on input "Montant" at bounding box center [490, 180] width 168 height 30
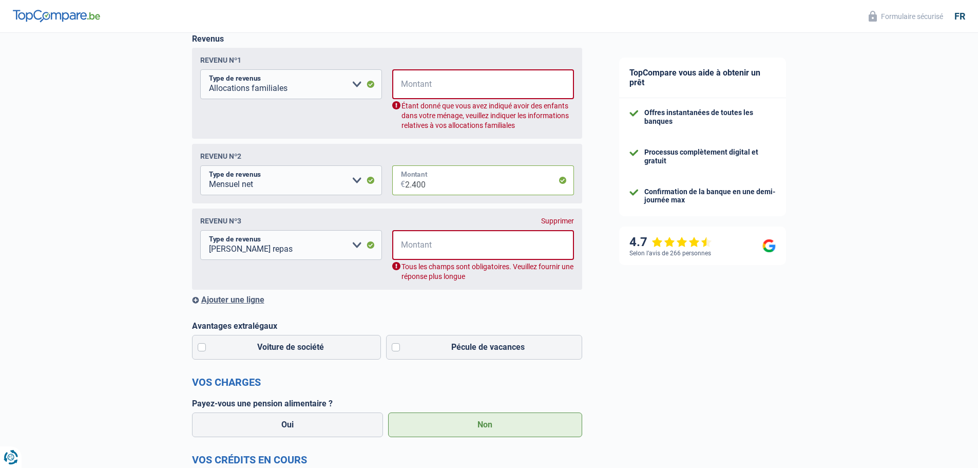
type input "2.400"
click at [424, 91] on input "Montant" at bounding box center [490, 84] width 168 height 30
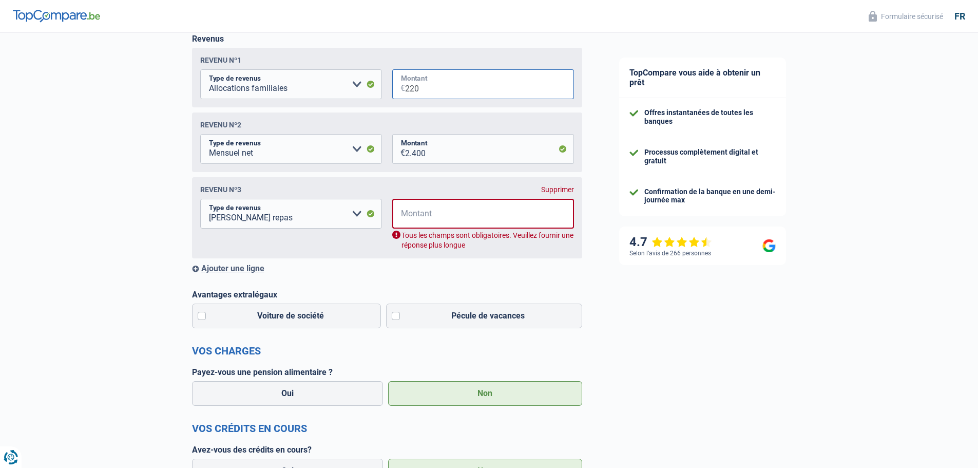
type input "220"
click at [462, 213] on input "Montant" at bounding box center [490, 214] width 168 height 30
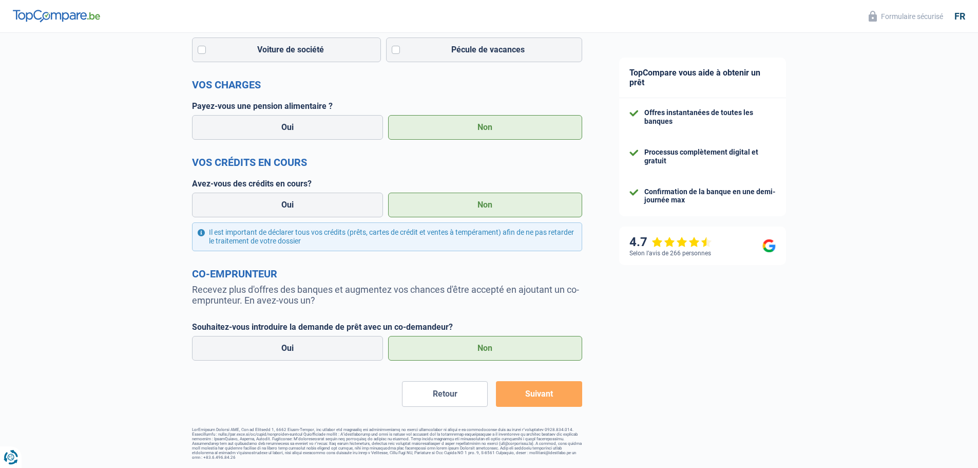
type input "0"
click at [528, 391] on button "Suivant" at bounding box center [539, 394] width 86 height 26
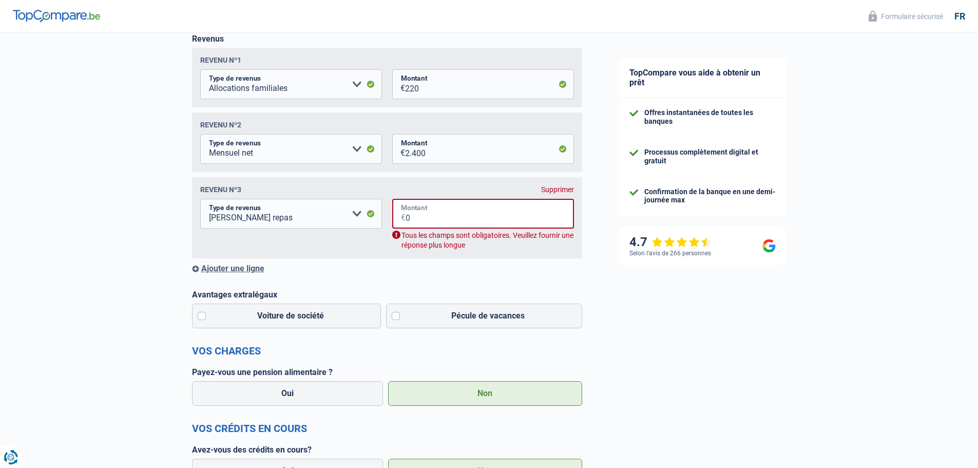
click at [457, 222] on input "0" at bounding box center [490, 214] width 168 height 30
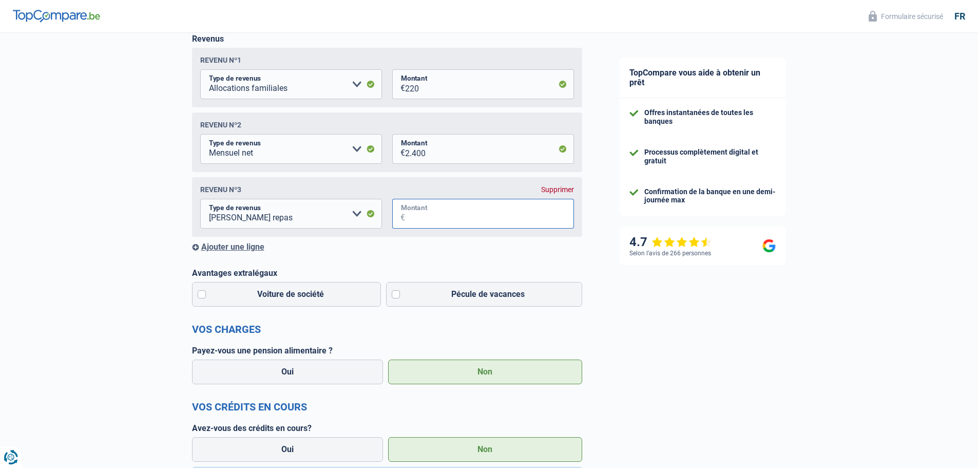
type input "0"
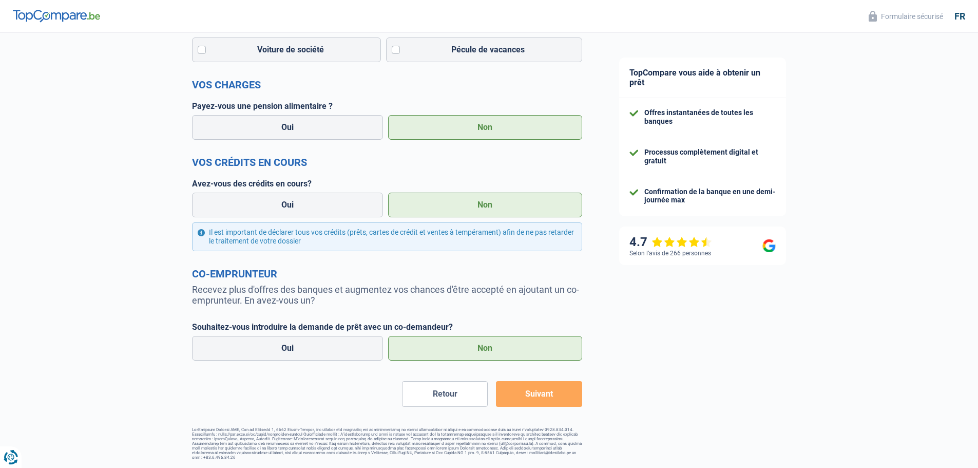
click at [538, 392] on button "Suivant" at bounding box center [539, 394] width 86 height 26
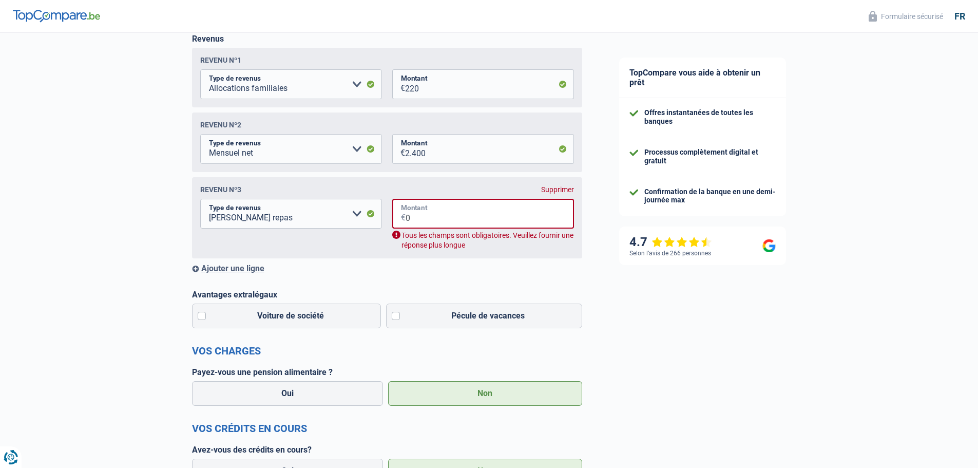
click at [454, 228] on input "0" at bounding box center [490, 214] width 168 height 30
click at [352, 214] on select "Allocation d'handicap Allocations chômage Allocations familiales Chèques repas …" at bounding box center [291, 214] width 182 height 30
click at [431, 226] on input "0" at bounding box center [490, 214] width 168 height 30
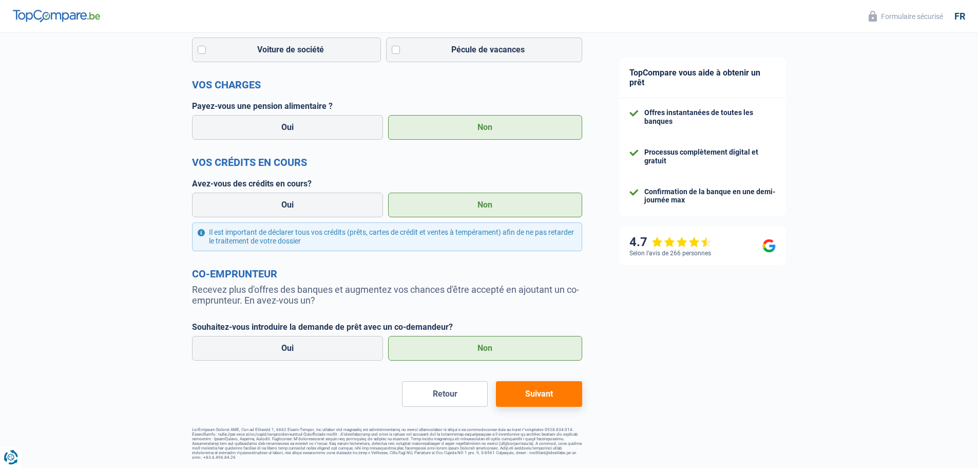
type input "120"
click at [544, 391] on button "Suivant" at bounding box center [539, 394] width 86 height 26
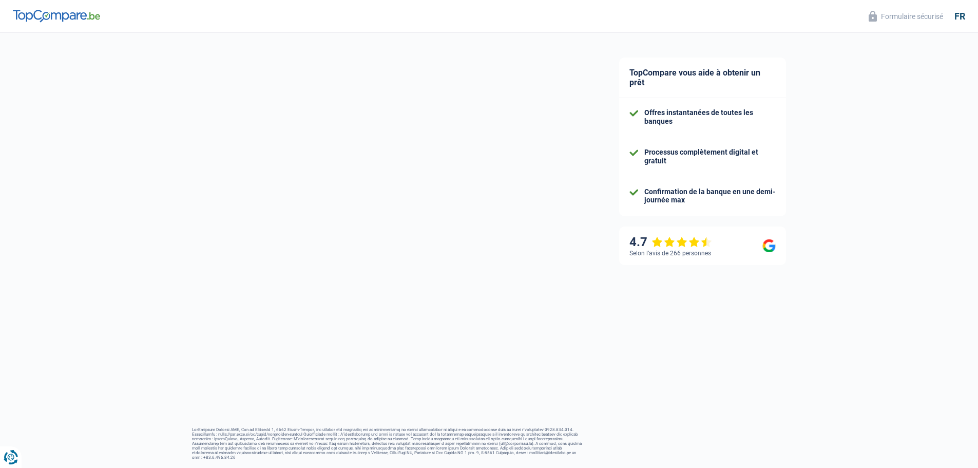
select select "120"
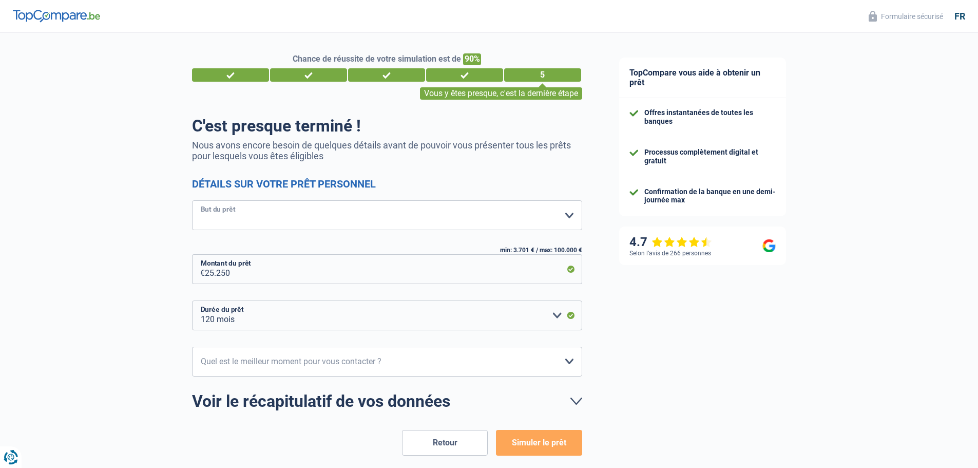
click at [312, 213] on select "Confort maison: meubles, textile, peinture, électroménager, outillage non-profe…" at bounding box center [387, 215] width 390 height 30
select select "renovation"
click at [192, 201] on select "Confort maison: meubles, textile, peinture, électroménager, outillage non-profe…" at bounding box center [387, 215] width 390 height 30
click at [434, 362] on select "10h-12h 12h-14h 14h-16h 16h-18h Veuillez sélectionner une option" at bounding box center [387, 362] width 390 height 30
select select "10-12"
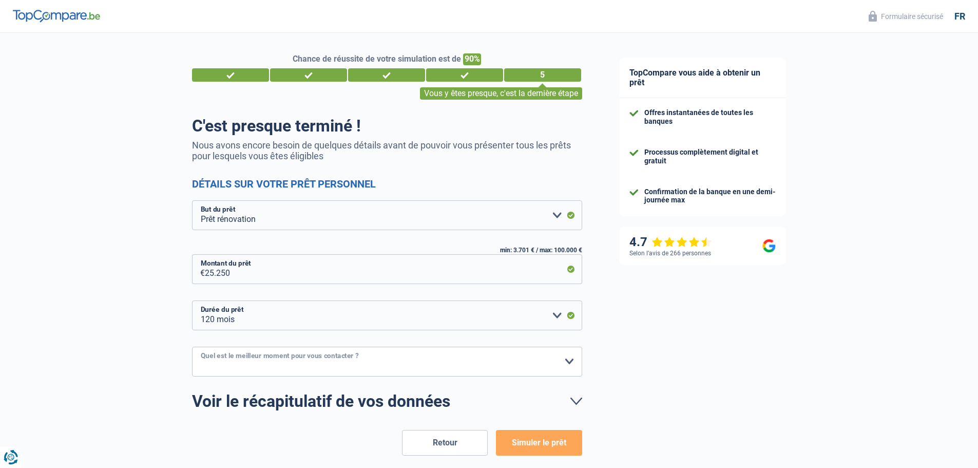
click at [192, 347] on select "10h-12h 12h-14h 14h-16h 16h-18h Veuillez sélectionner une option" at bounding box center [387, 362] width 390 height 30
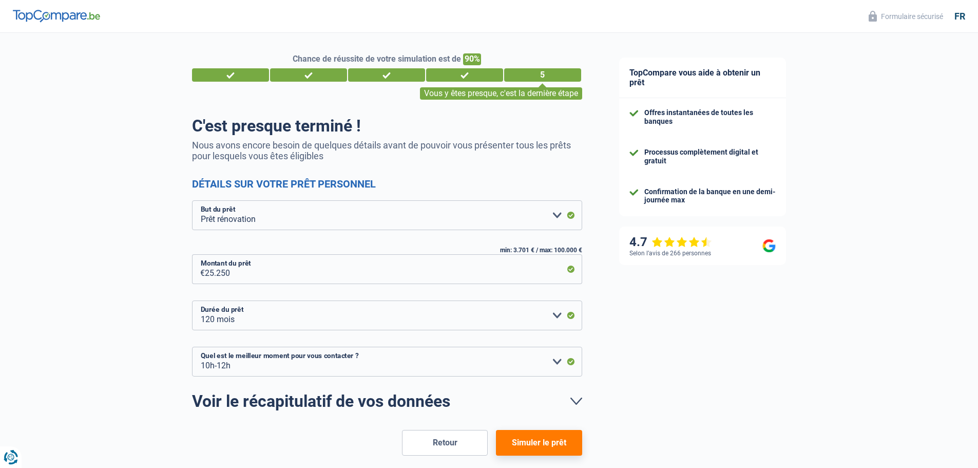
drag, startPoint x: 530, startPoint y: 449, endPoint x: 521, endPoint y: 447, distance: 9.5
click at [528, 449] on button "Simuler le prêt" at bounding box center [539, 443] width 86 height 26
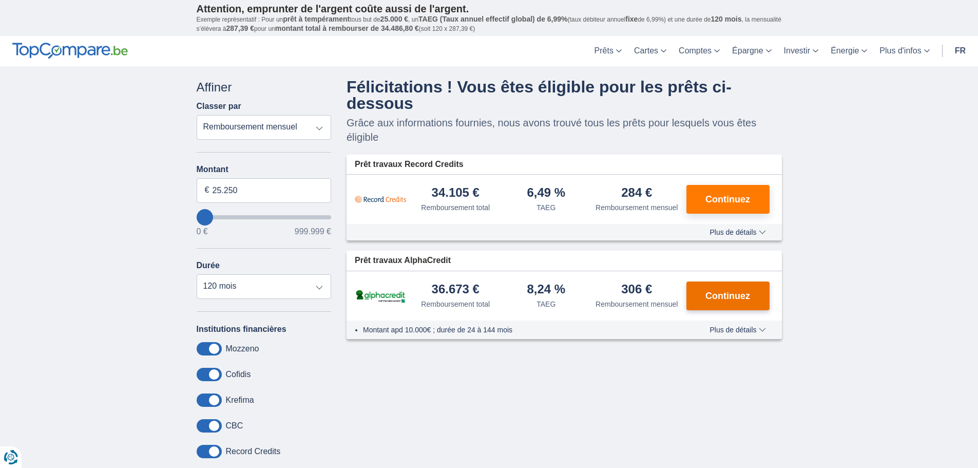
click at [722, 296] on span "Continuez" at bounding box center [727, 295] width 45 height 9
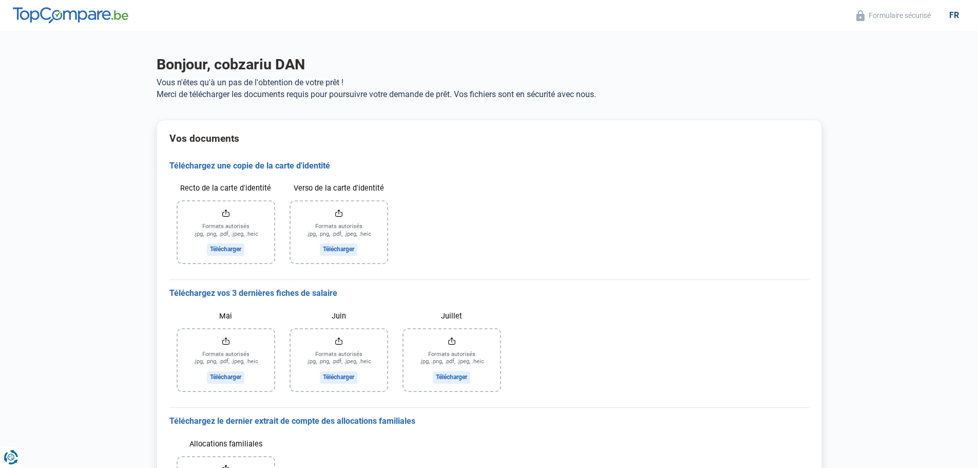
click at [78, 9] on img at bounding box center [71, 15] width 116 height 16
click at [87, 20] on img at bounding box center [71, 15] width 116 height 16
click at [88, 17] on img at bounding box center [71, 15] width 116 height 16
